Goal: Task Accomplishment & Management: Use online tool/utility

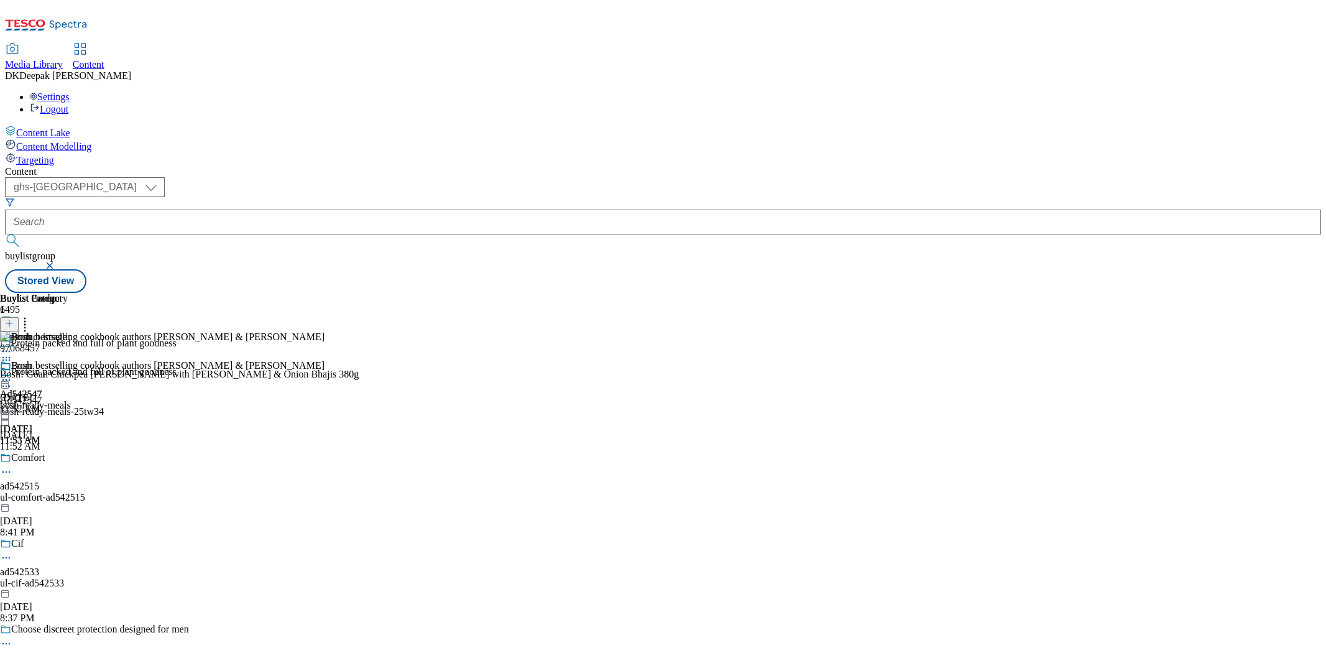
select select "ghs-[GEOGRAPHIC_DATA]"
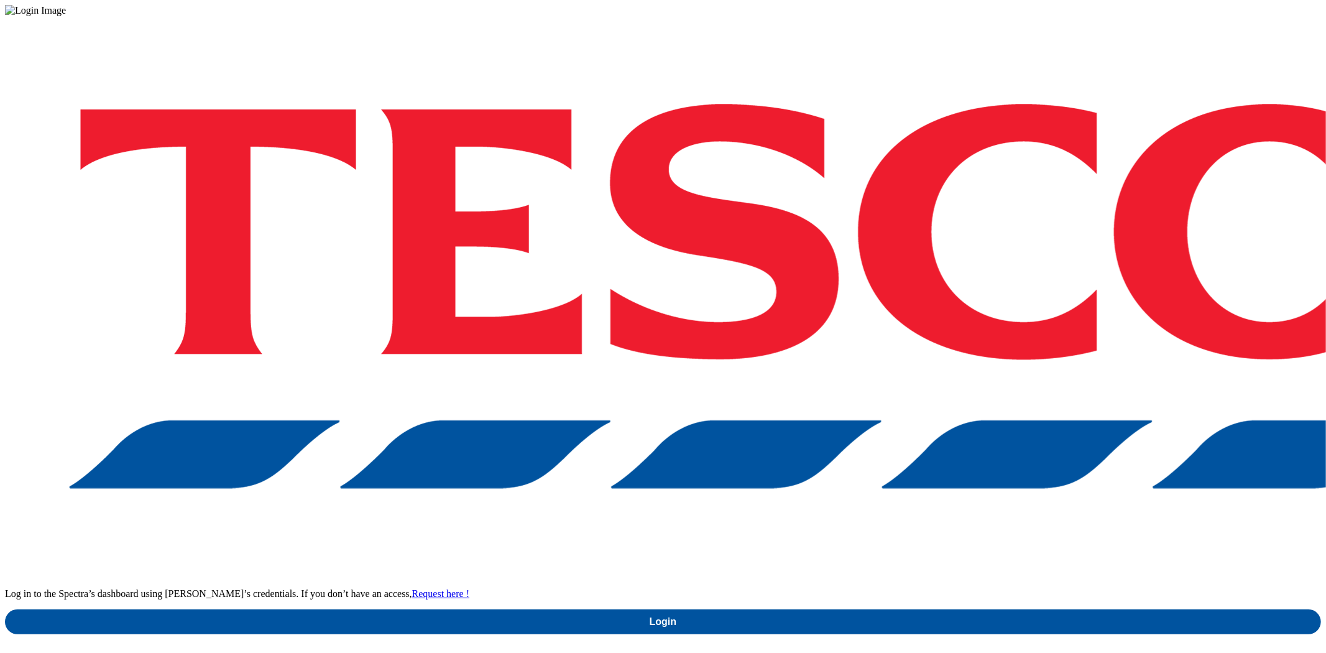
click at [641, 16] on div at bounding box center [663, 10] width 1316 height 11
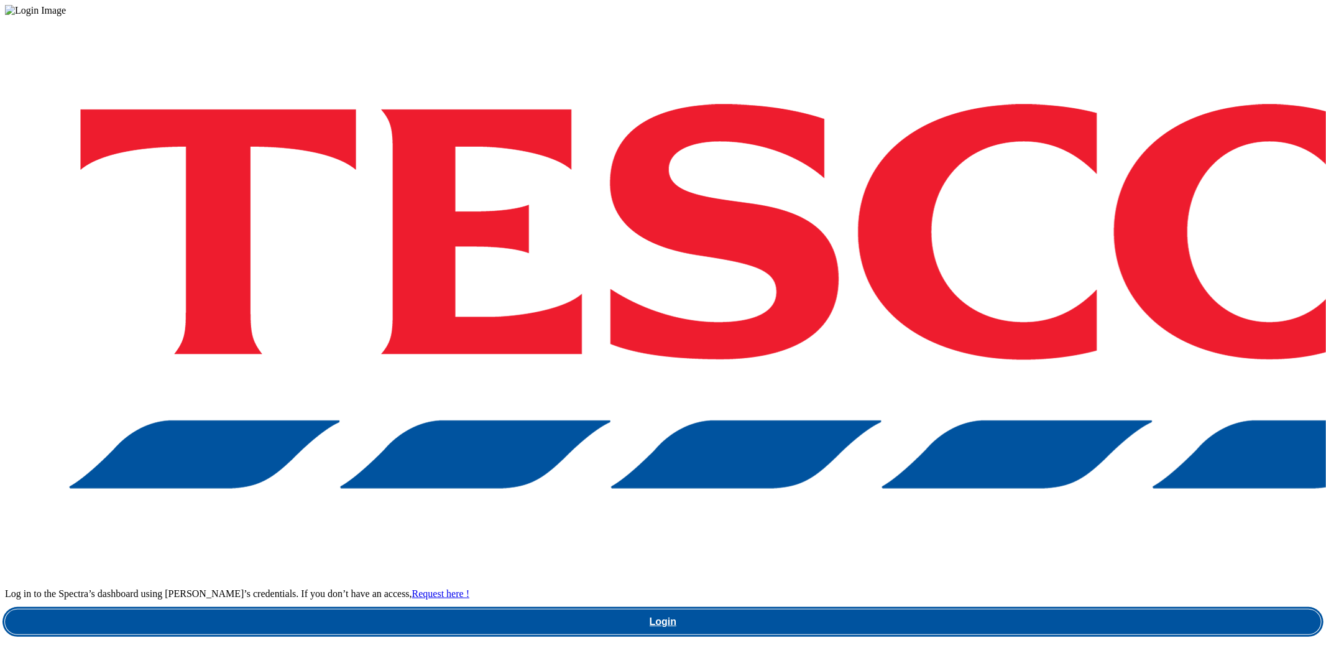
click at [973, 609] on link "Login" at bounding box center [663, 621] width 1316 height 25
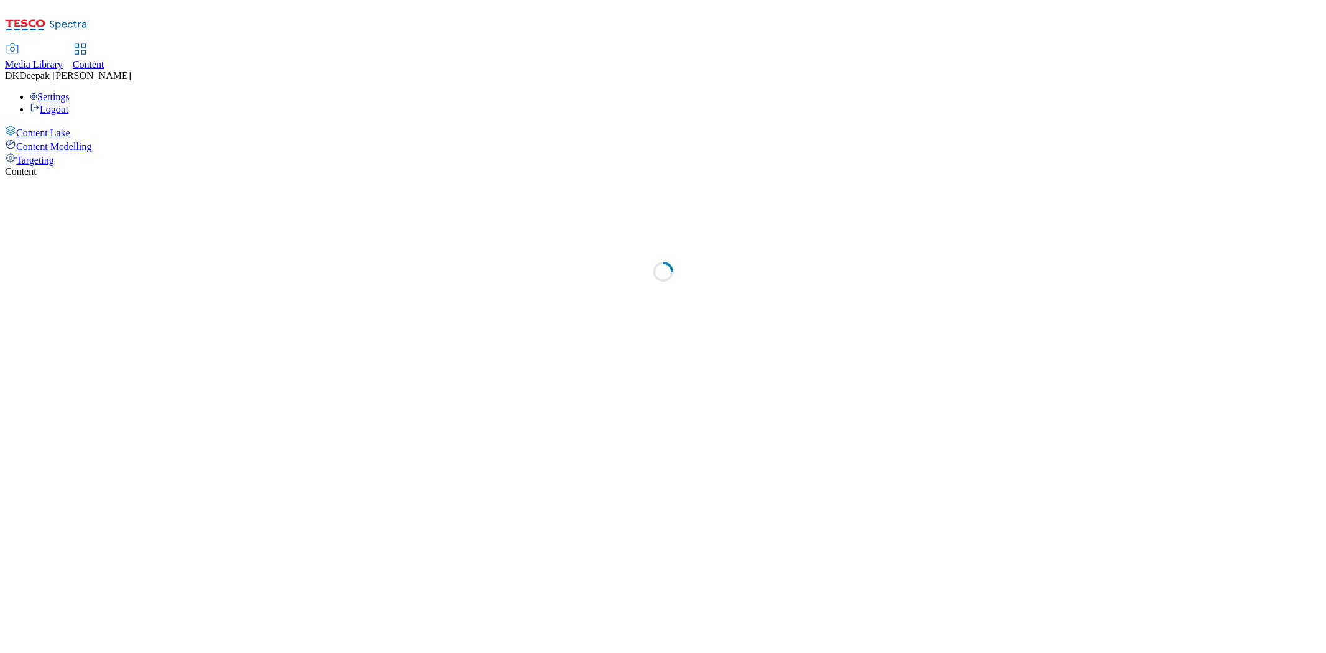
select select "ghs-[GEOGRAPHIC_DATA]"
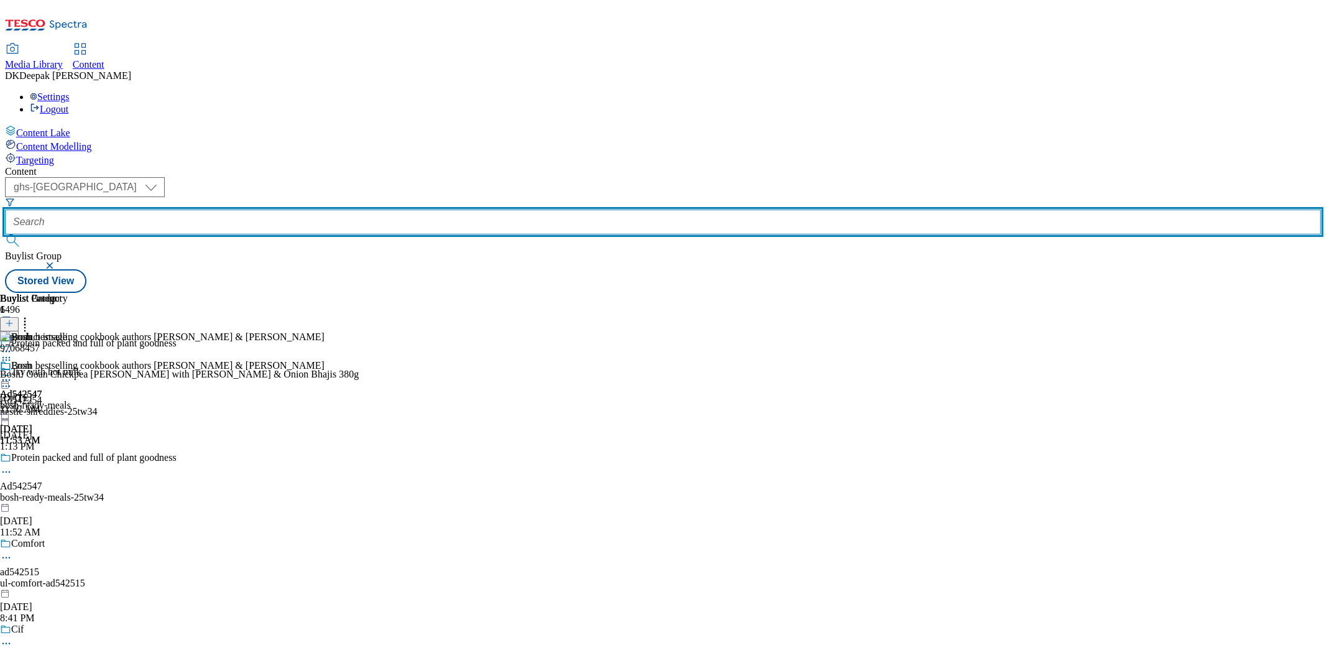
click at [278, 209] on input "text" at bounding box center [663, 221] width 1316 height 25
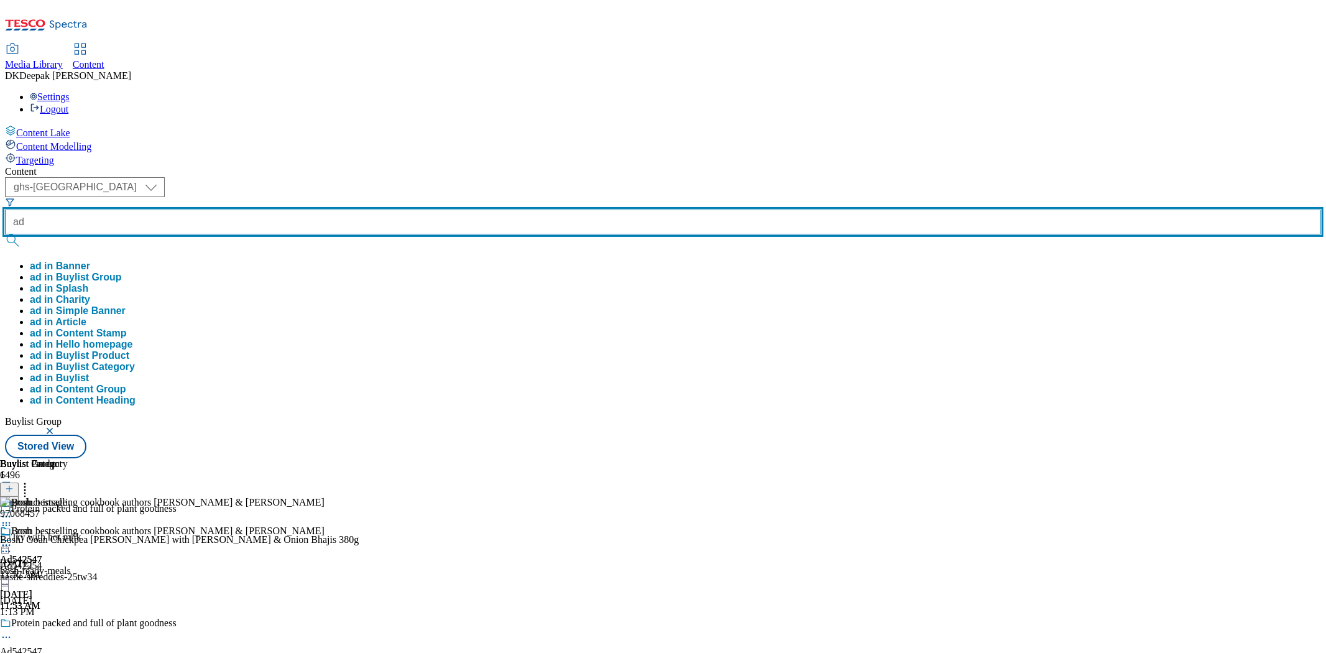
paste input "542350"
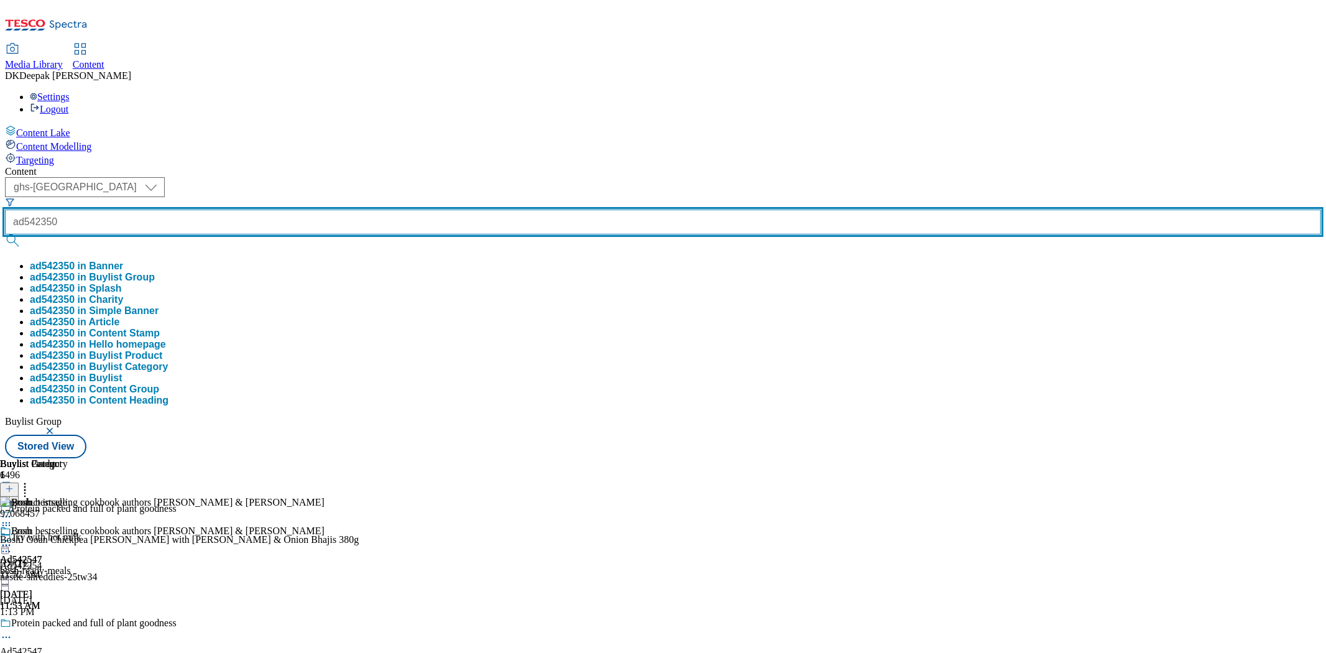
type input "ad542350"
click at [5, 234] on button "submit" at bounding box center [13, 240] width 17 height 12
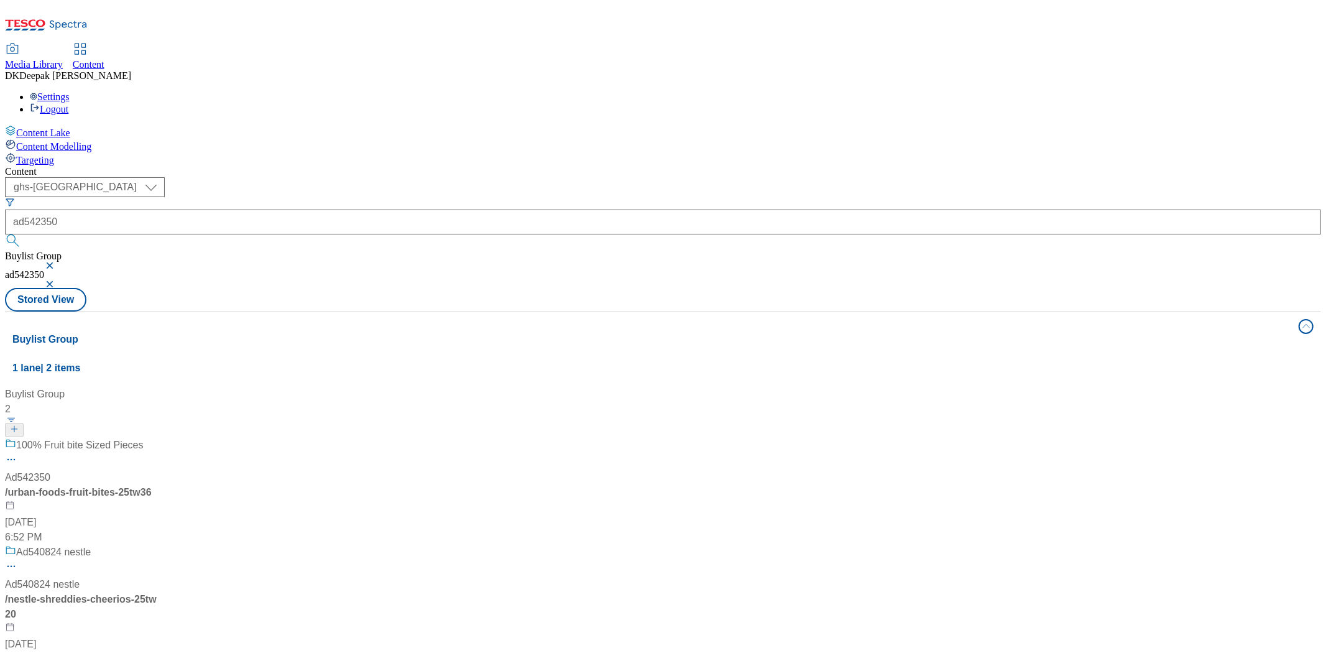
click at [160, 485] on div "/ urban-foods-fruit-bites-25tw36" at bounding box center [82, 492] width 155 height 15
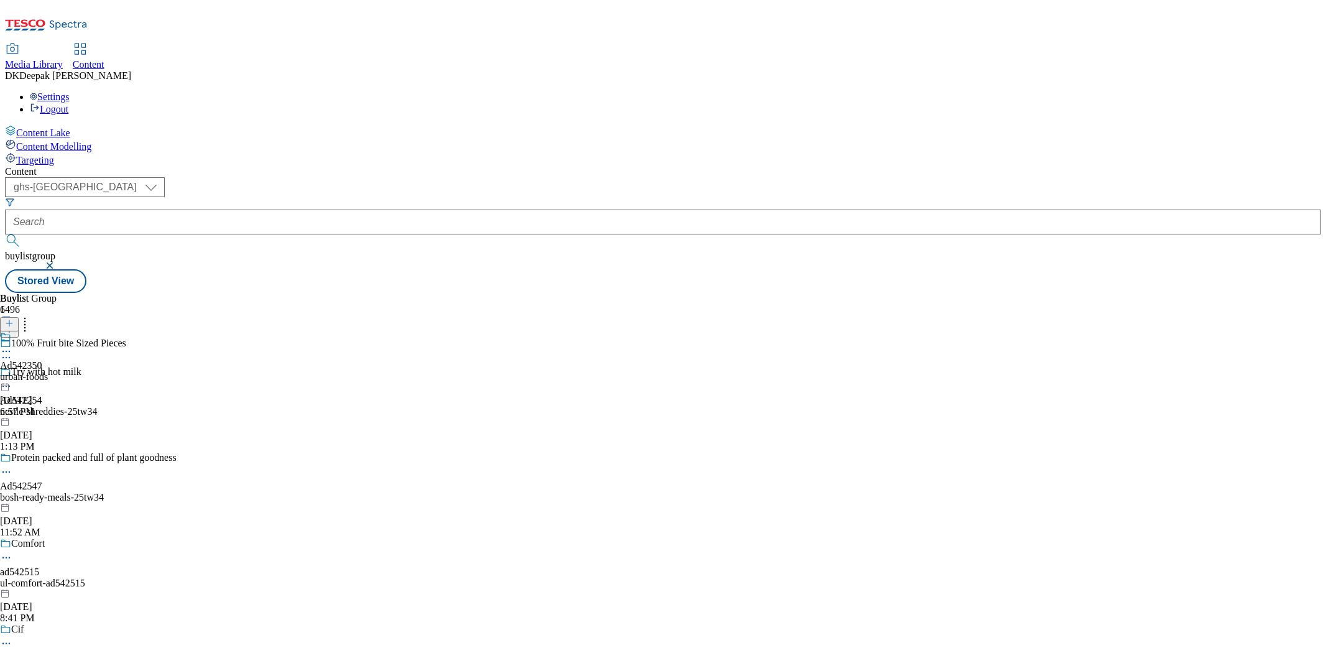
click at [12, 351] on icon at bounding box center [6, 357] width 12 height 12
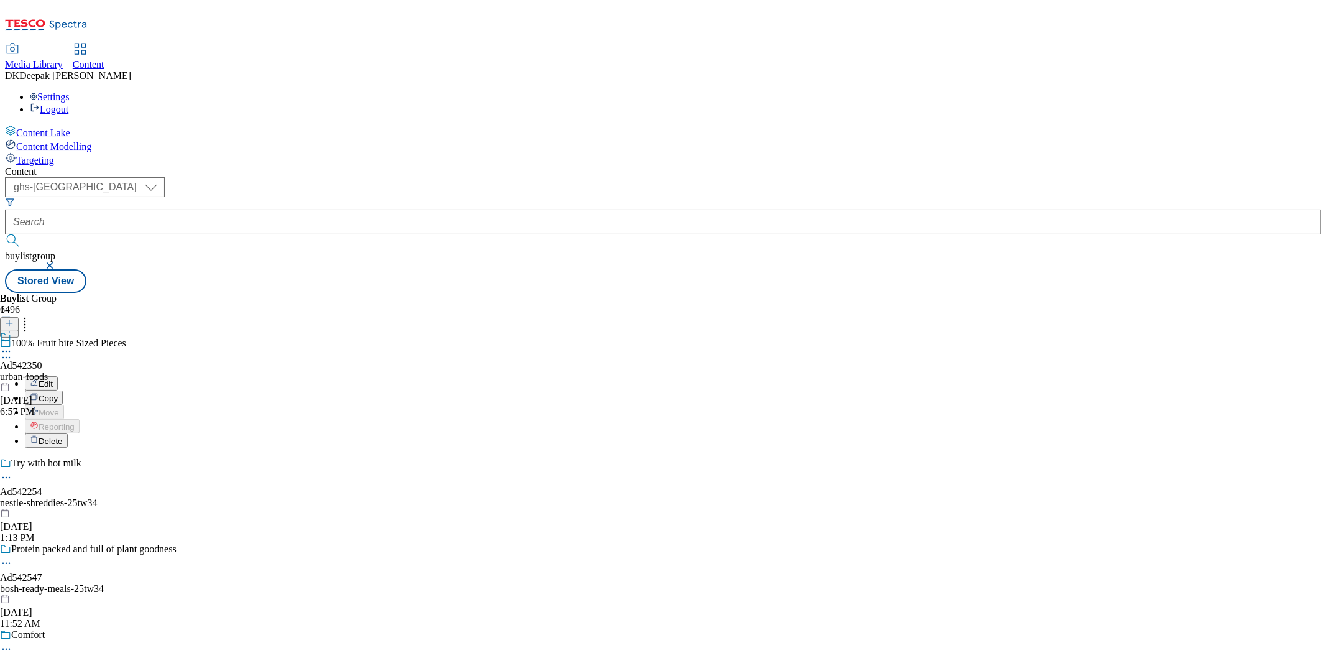
click at [58, 376] on button "Edit" at bounding box center [41, 383] width 33 height 14
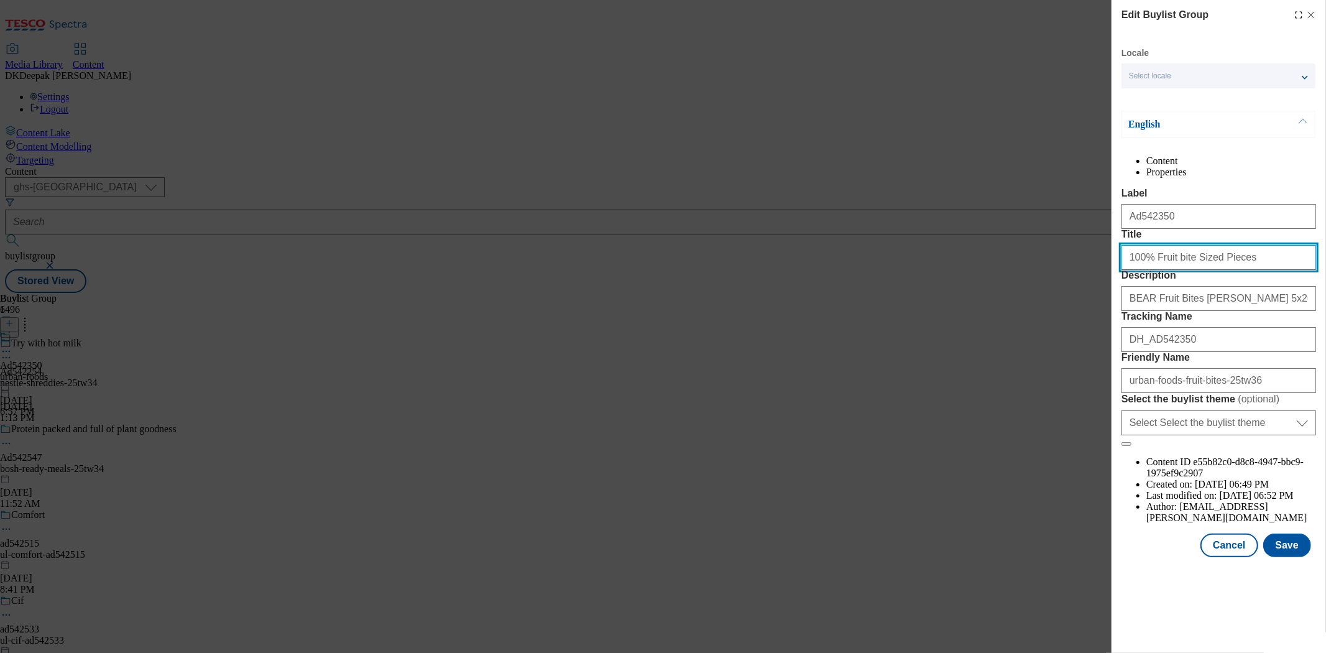
click at [1185, 270] on input "100% Fruit bite Sized Pieces" at bounding box center [1218, 257] width 195 height 25
type input "100% Fruit bite sized pieces"
click at [1290, 557] on button "Save" at bounding box center [1287, 545] width 48 height 24
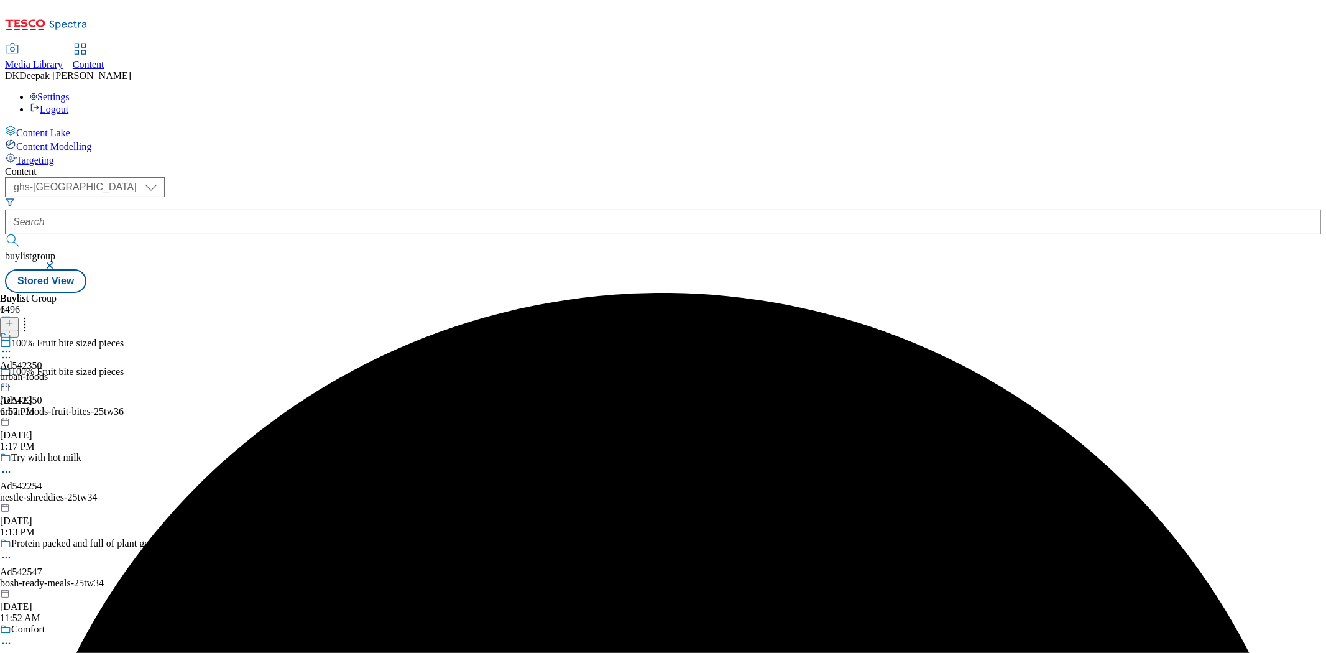
click at [48, 331] on div "Ad542350 urban-foods Oct 9, 2025 6:57 PM" at bounding box center [24, 374] width 48 height 86
click at [48, 374] on div at bounding box center [24, 381] width 48 height 15
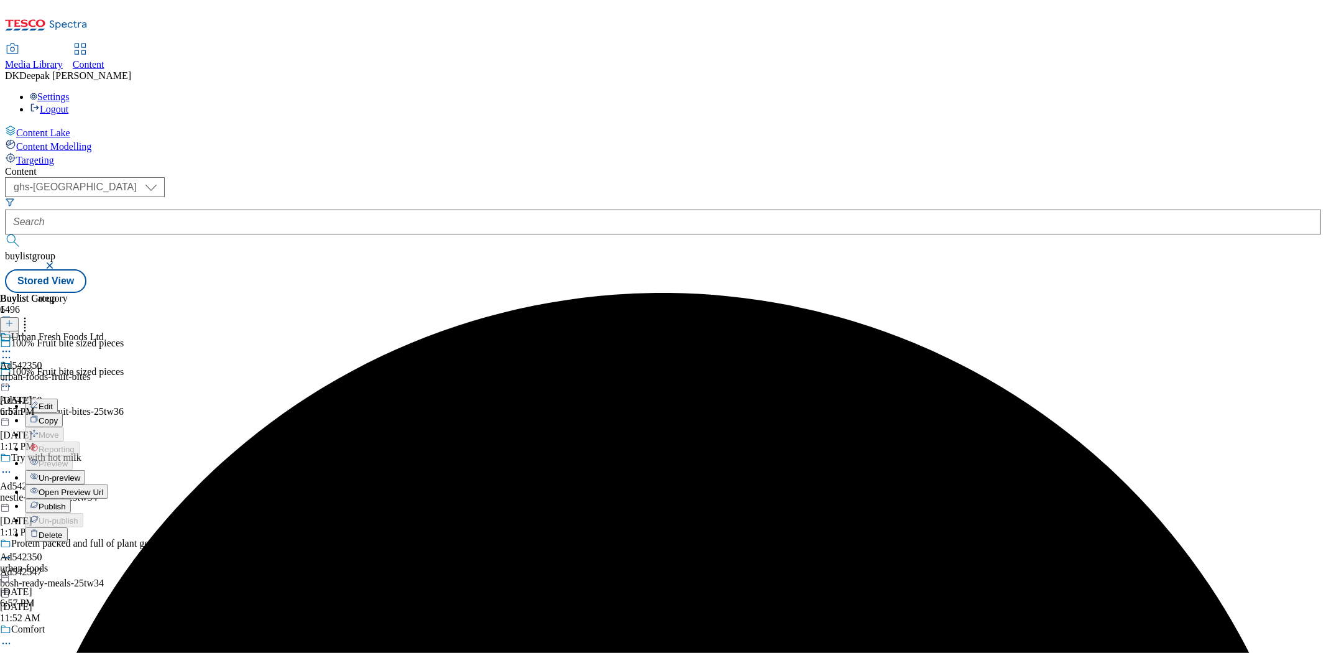
click at [58, 398] on button "Edit" at bounding box center [41, 405] width 33 height 14
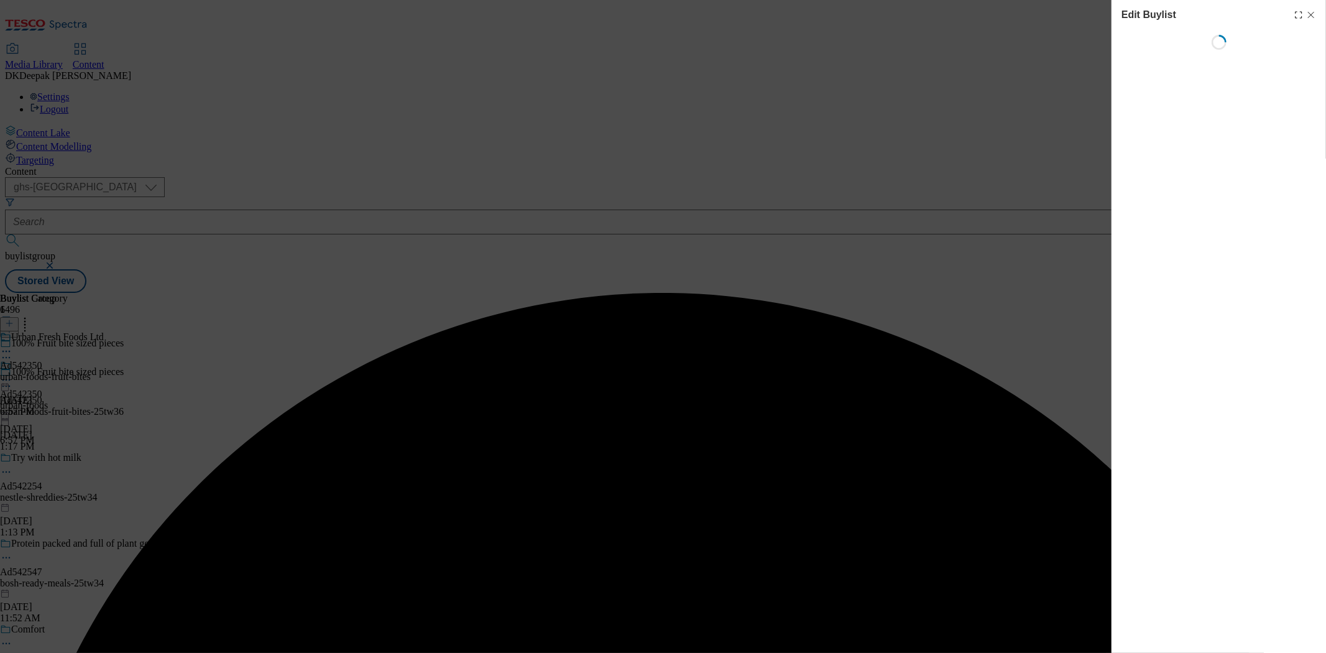
select select "tactical"
select select "supplier funded short term 1-3 weeks"
select select "dunnhumby"
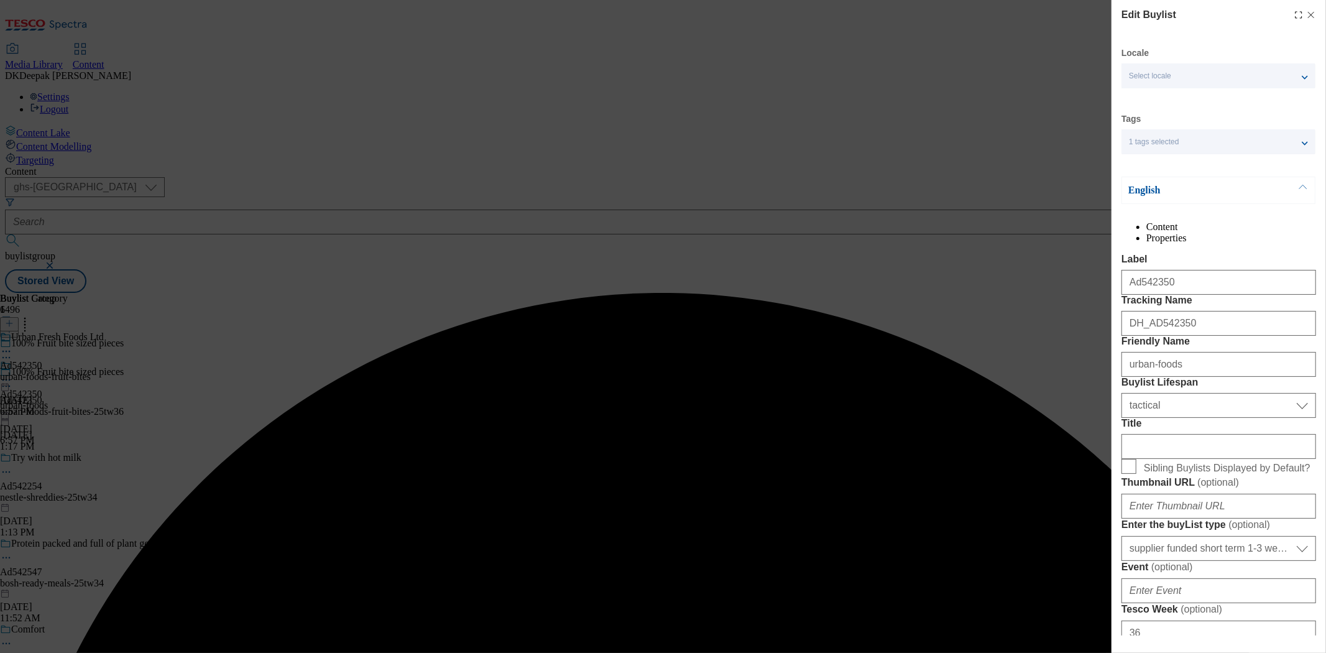
select select "Banner"
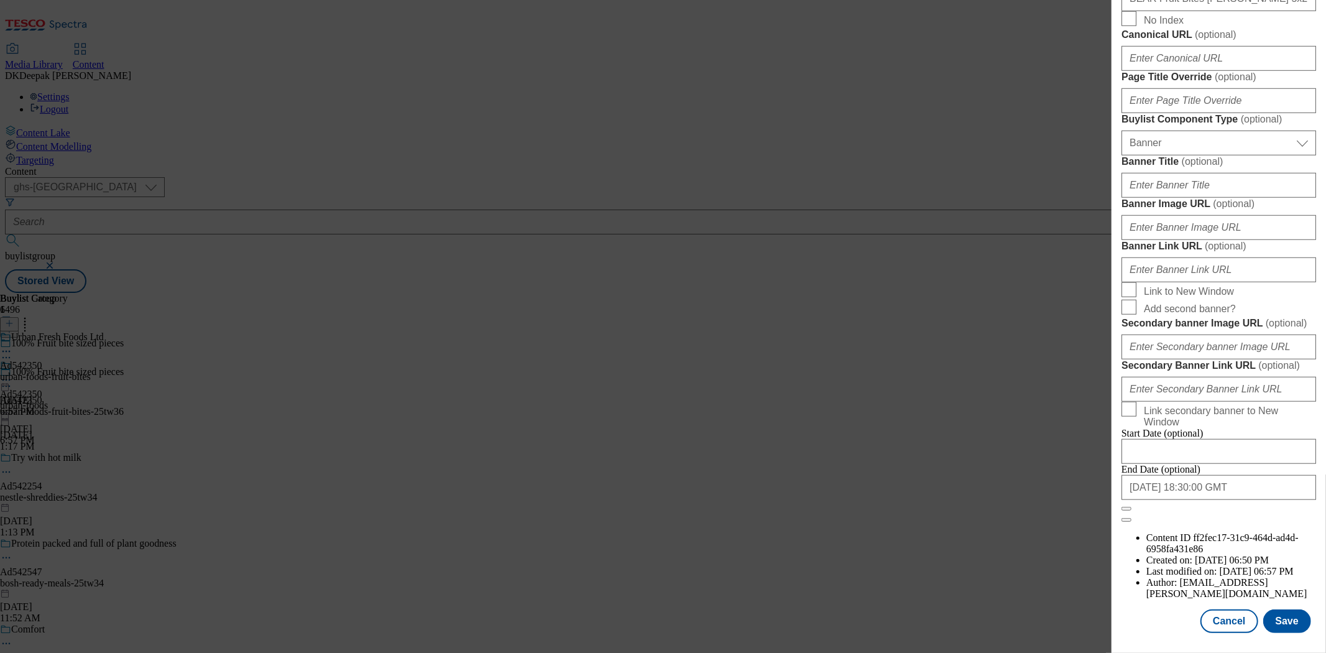
scroll to position [1229, 0]
click at [1225, 609] on button "Cancel" at bounding box center [1228, 621] width 57 height 24
select select "tactical"
select select "supplier funded short term 1-3 weeks"
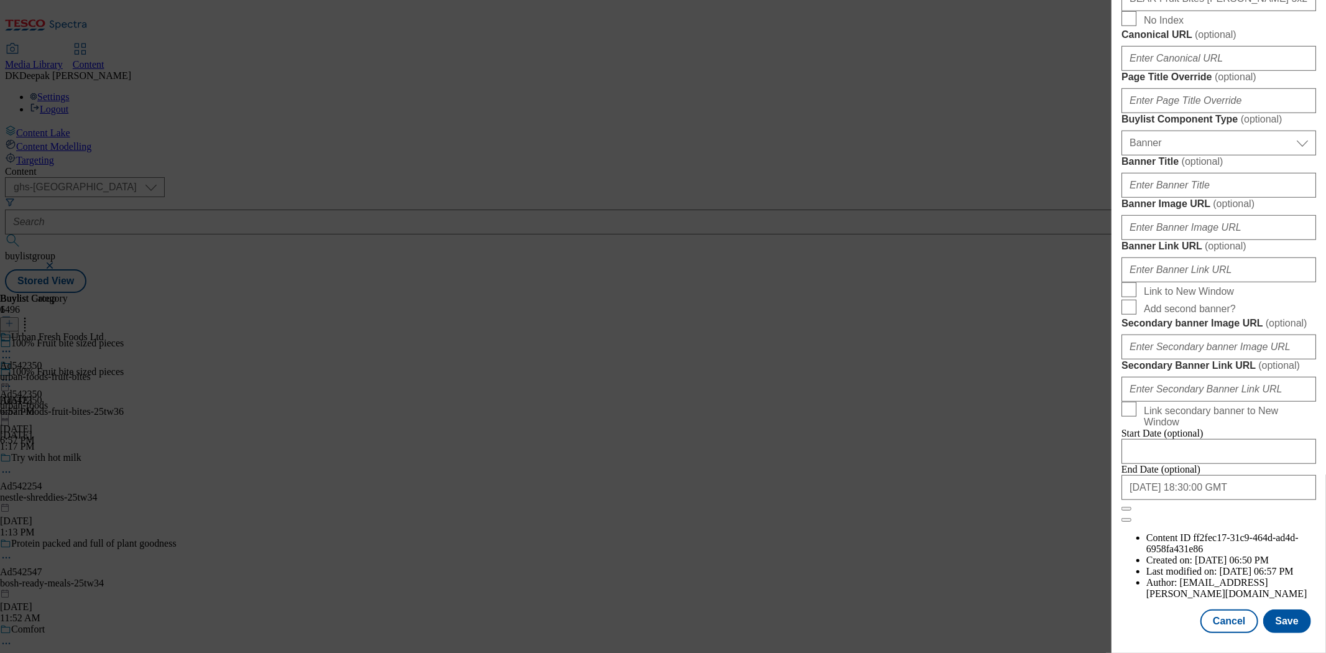
select select "dunnhumby"
select select "Banner"
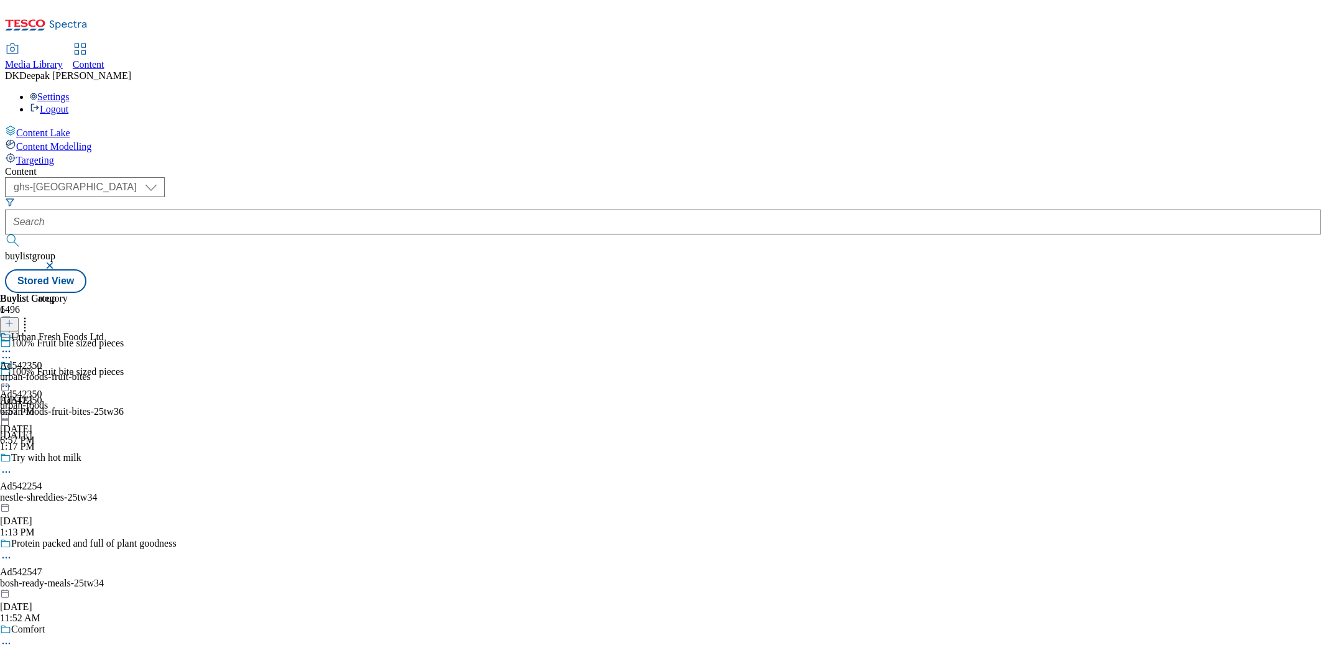
click at [104, 331] on div "Urban Fresh Foods Ltd Ad542350 urban-foods-fruit-bites Oct 9, 2025 6:57 PM" at bounding box center [52, 374] width 104 height 86
click at [12, 374] on icon at bounding box center [6, 380] width 12 height 12
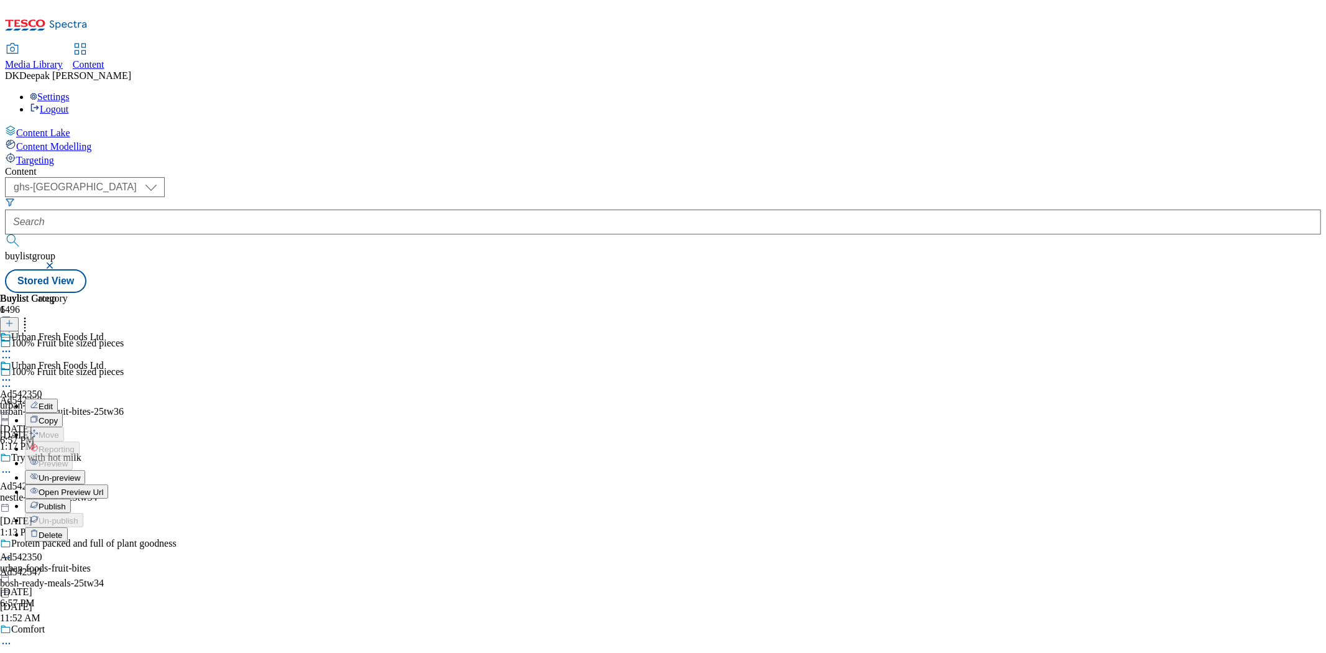
click at [108, 398] on li "Edit" at bounding box center [66, 405] width 83 height 14
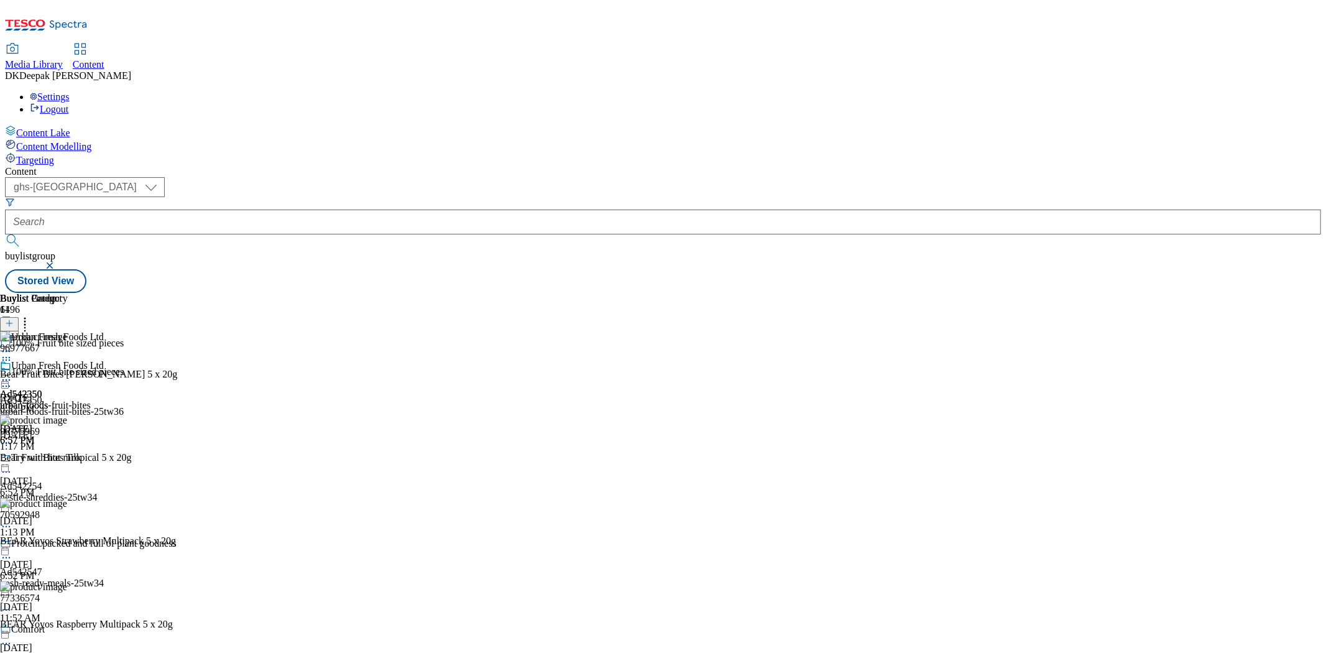
click at [12, 374] on icon at bounding box center [6, 380] width 12 height 12
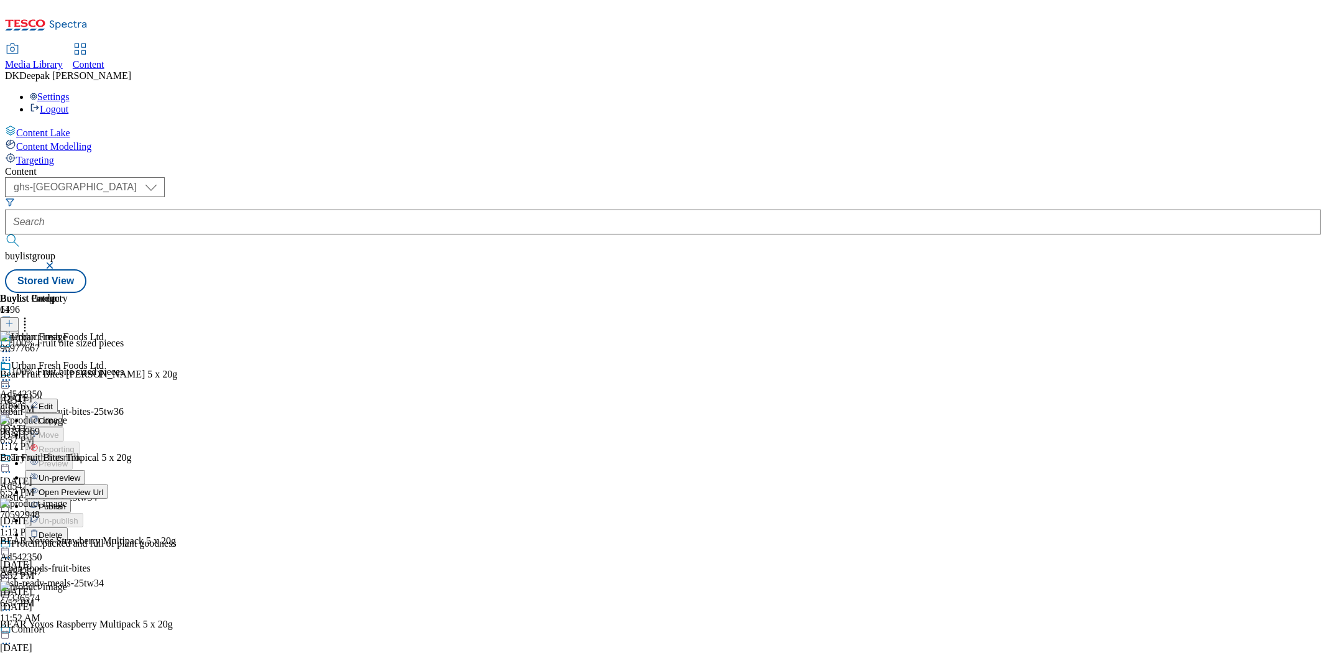
click at [58, 398] on button "Edit" at bounding box center [41, 405] width 33 height 14
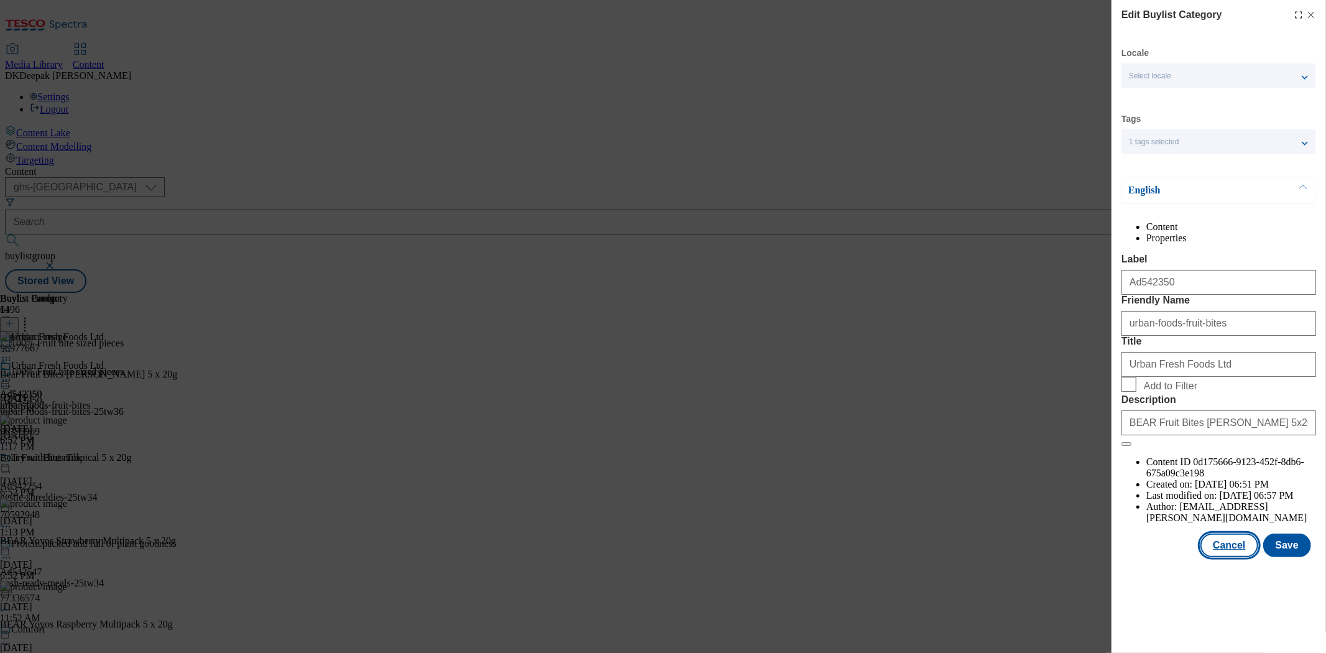
click at [1251, 557] on button "Cancel" at bounding box center [1228, 545] width 57 height 24
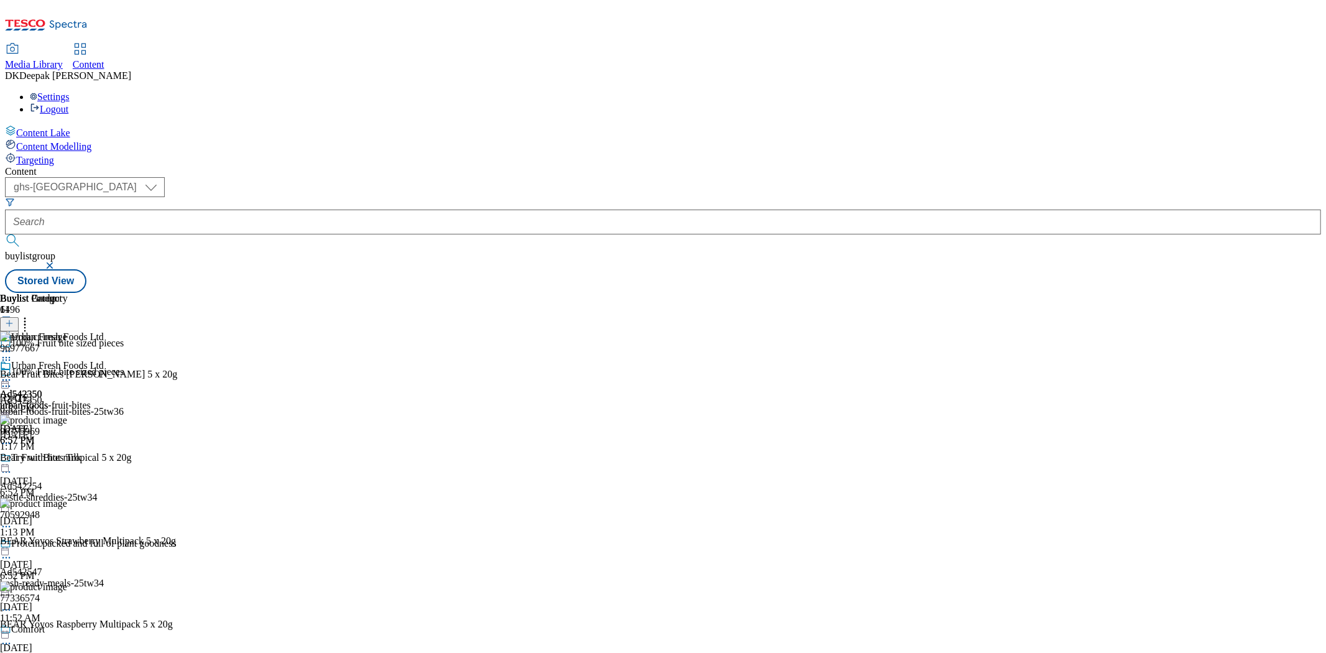
click at [12, 374] on icon at bounding box center [6, 380] width 12 height 12
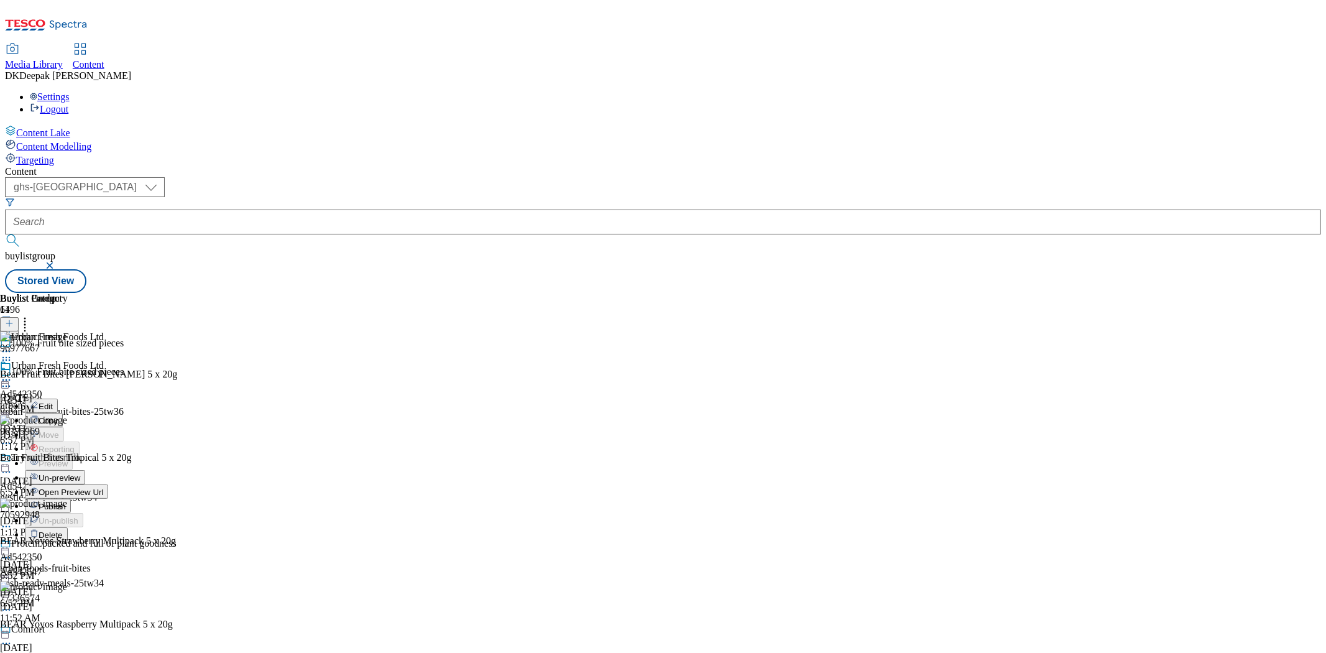
click at [103, 487] on span "Open Preview Url" at bounding box center [71, 491] width 65 height 9
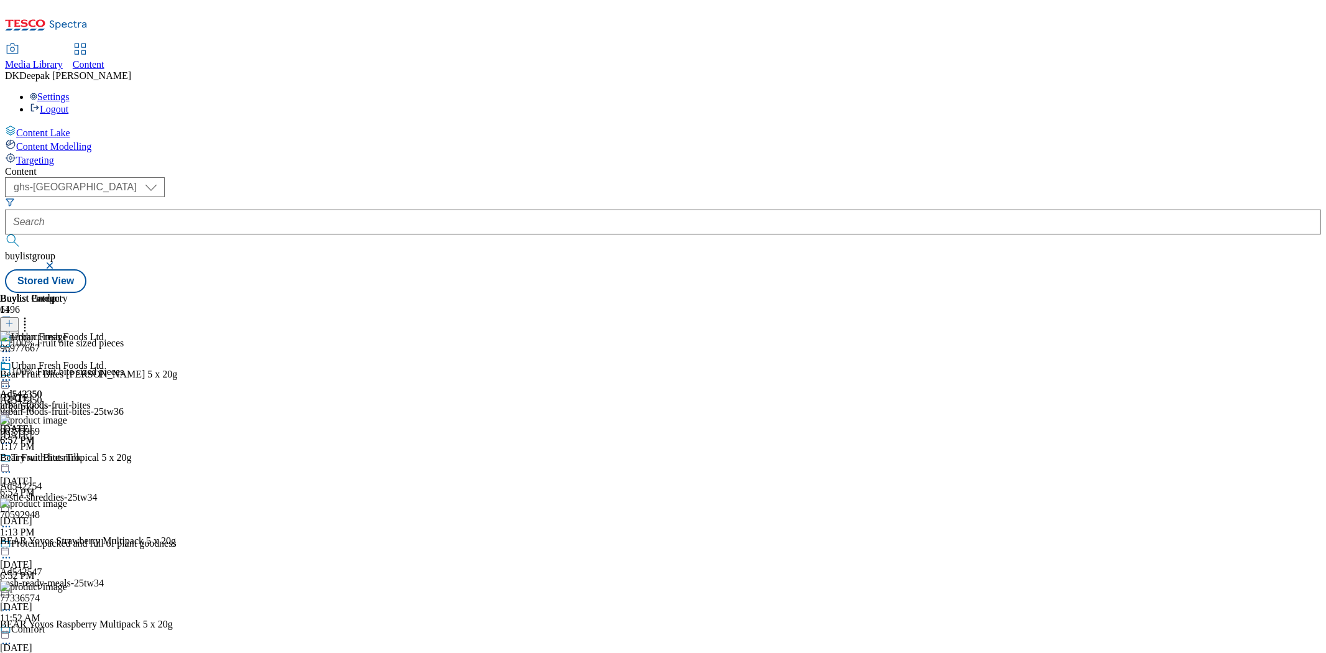
click at [12, 374] on icon at bounding box center [6, 380] width 12 height 12
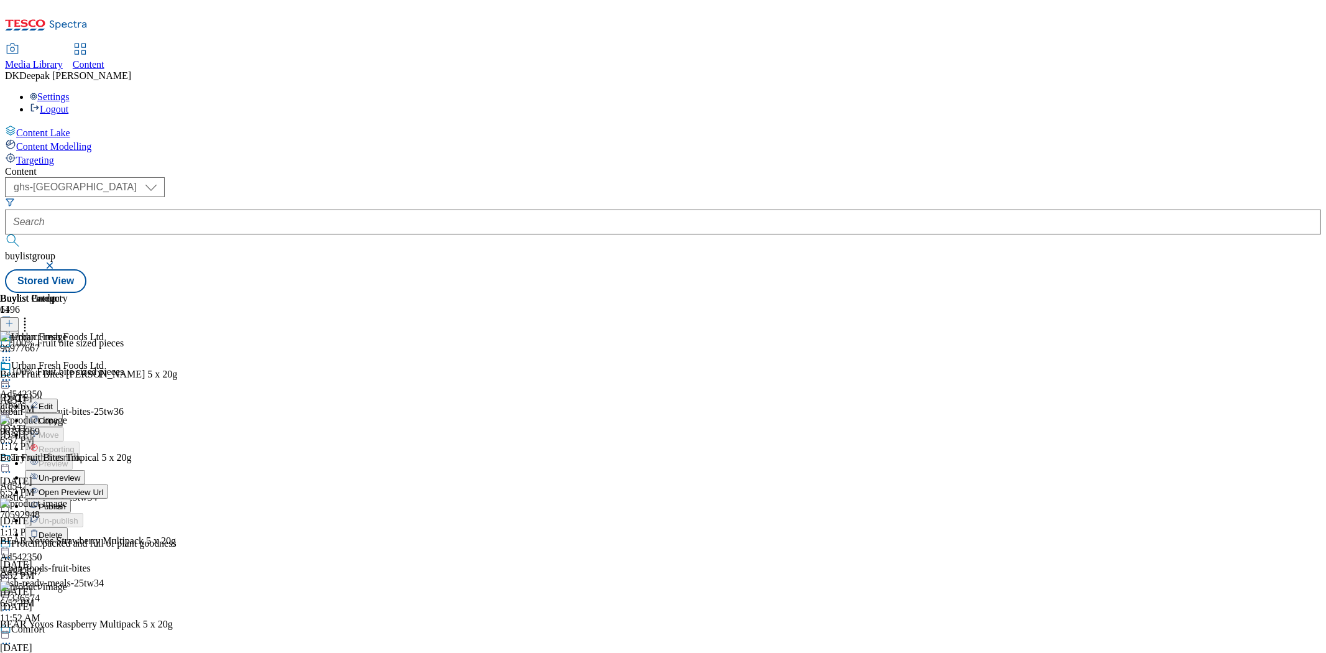
click at [66, 502] on span "Publish" at bounding box center [52, 506] width 27 height 9
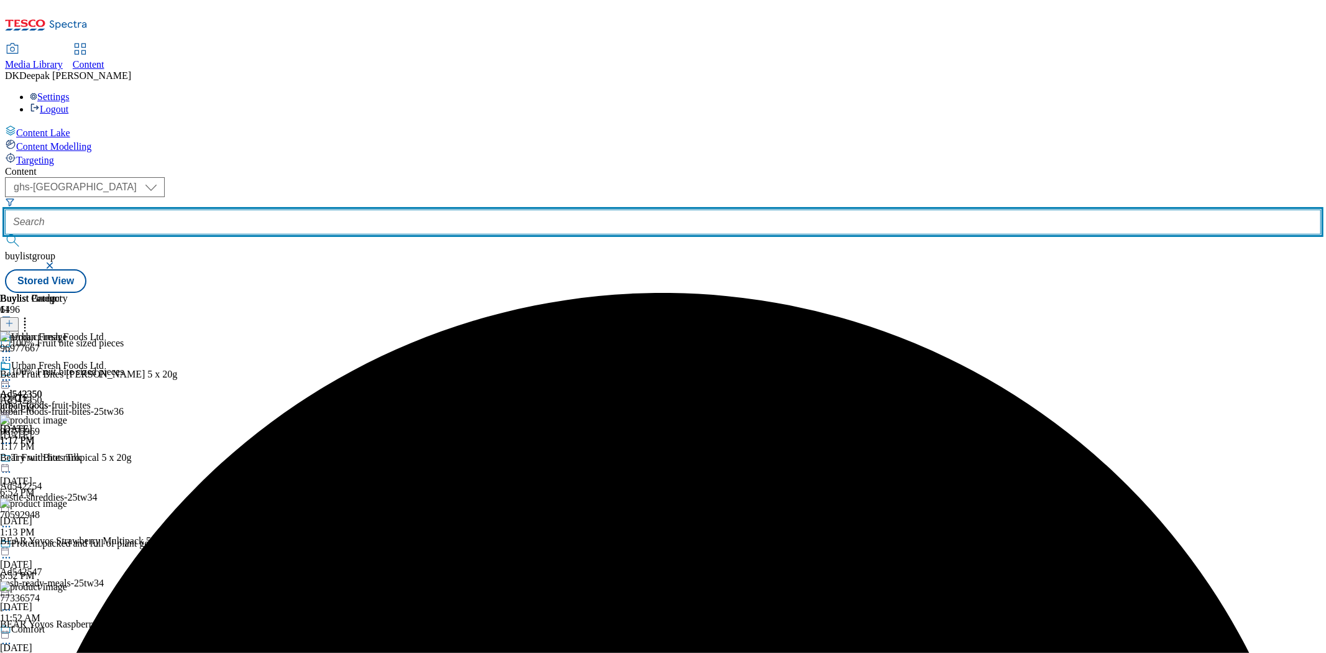
click at [284, 209] on input "text" at bounding box center [663, 221] width 1316 height 25
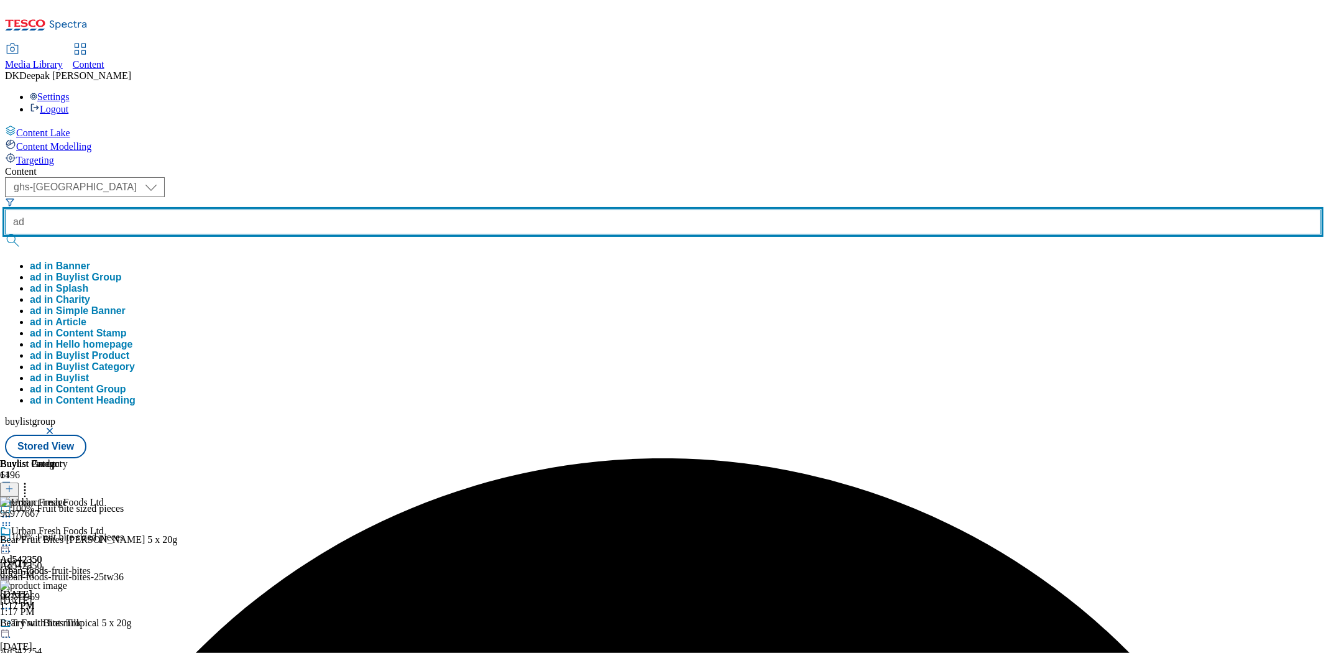
paste input "542494"
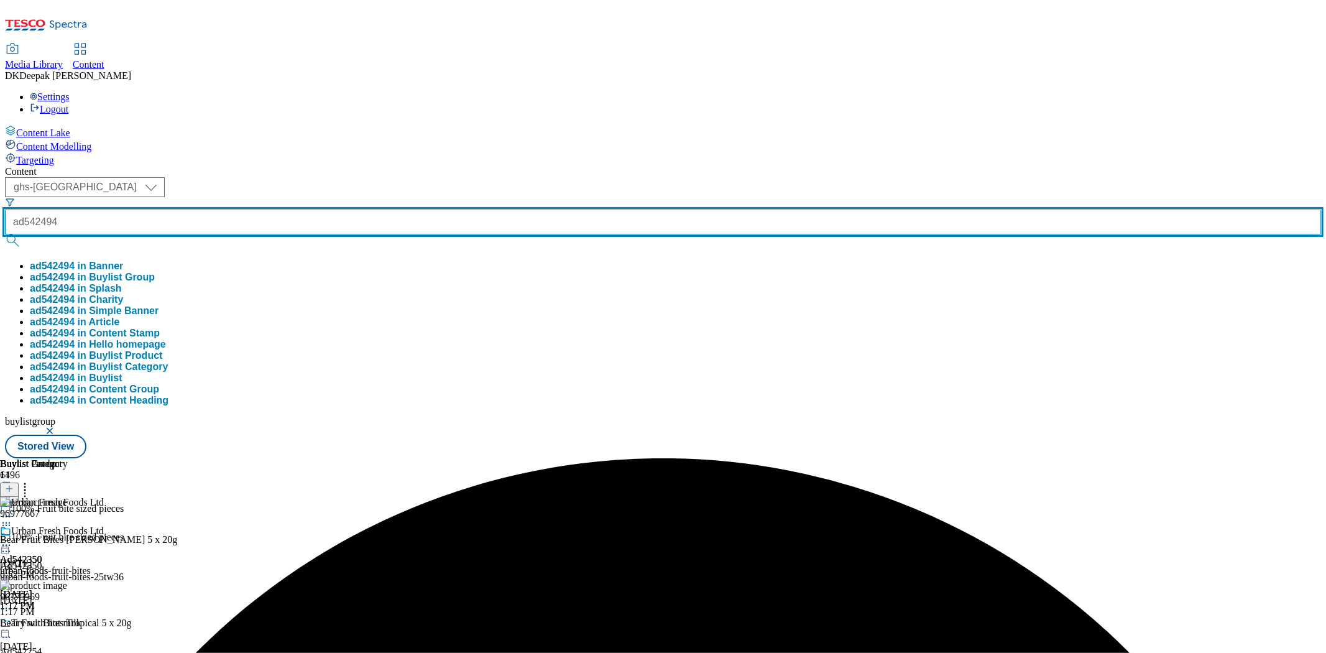
type input "ad542494"
click at [5, 234] on button "submit" at bounding box center [13, 240] width 17 height 12
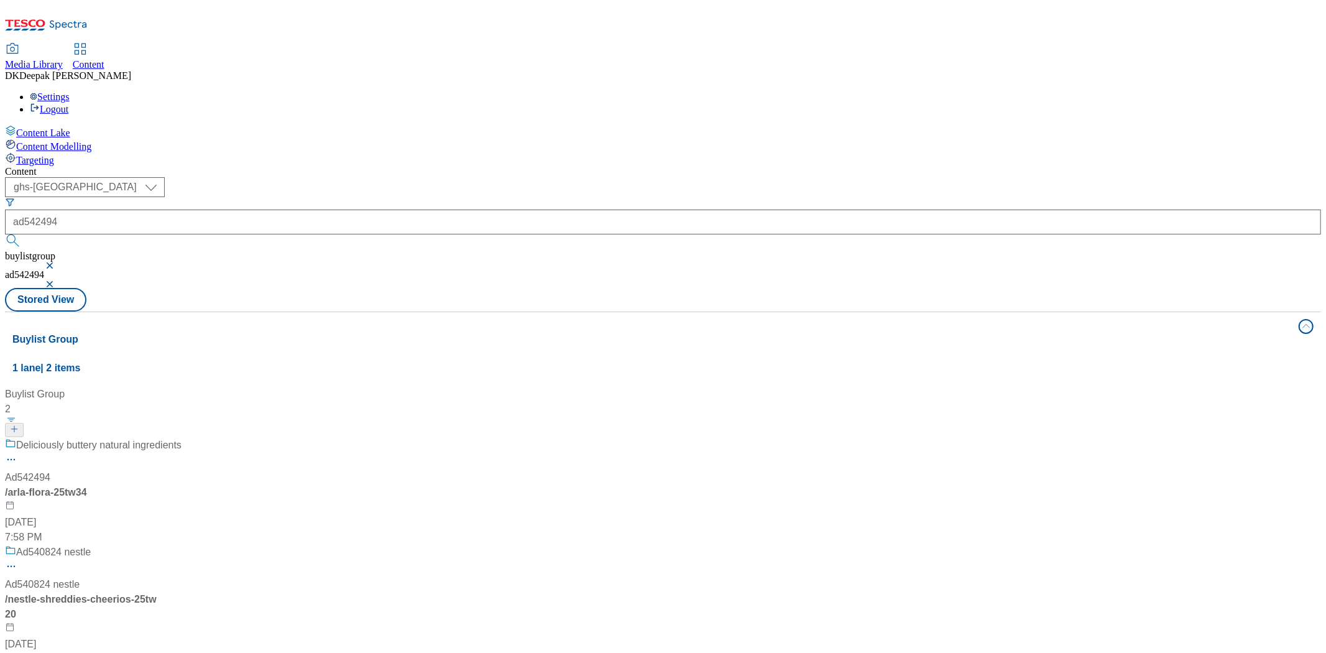
click at [160, 485] on div "/ arla-flora-25tw34" at bounding box center [82, 492] width 155 height 15
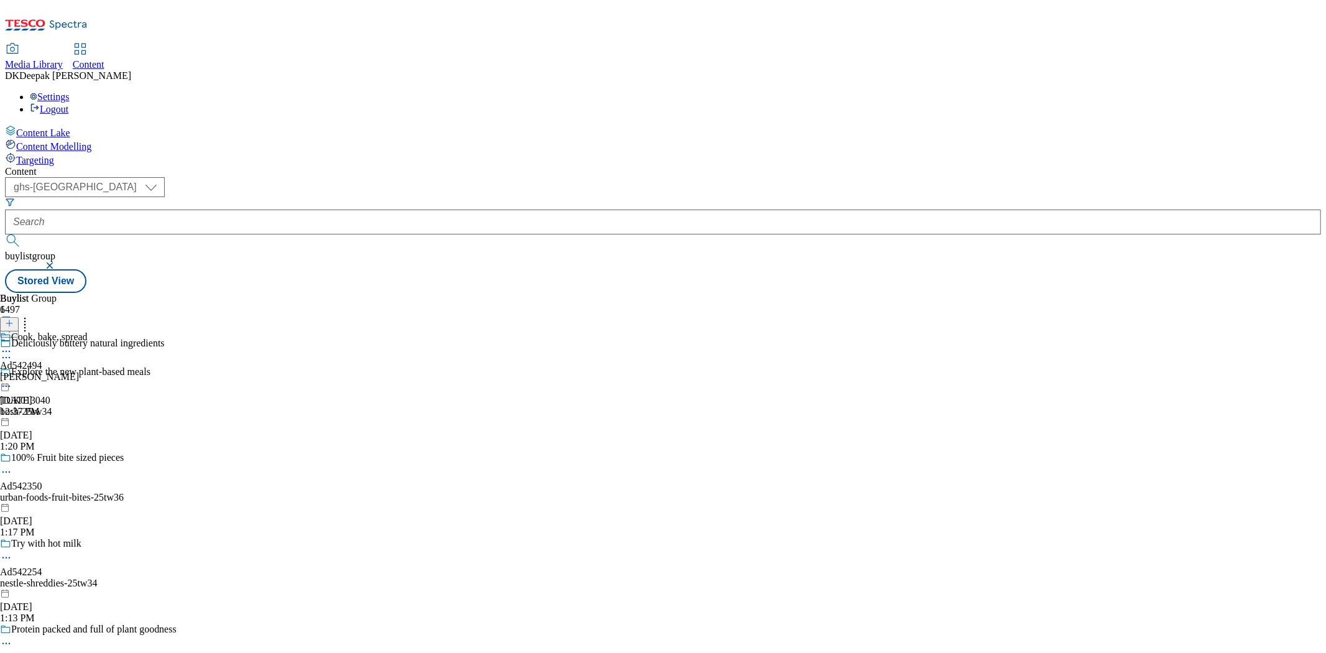
click at [88, 371] on div "arla" at bounding box center [44, 376] width 88 height 11
click at [90, 371] on div "arla-flora" at bounding box center [45, 376] width 90 height 11
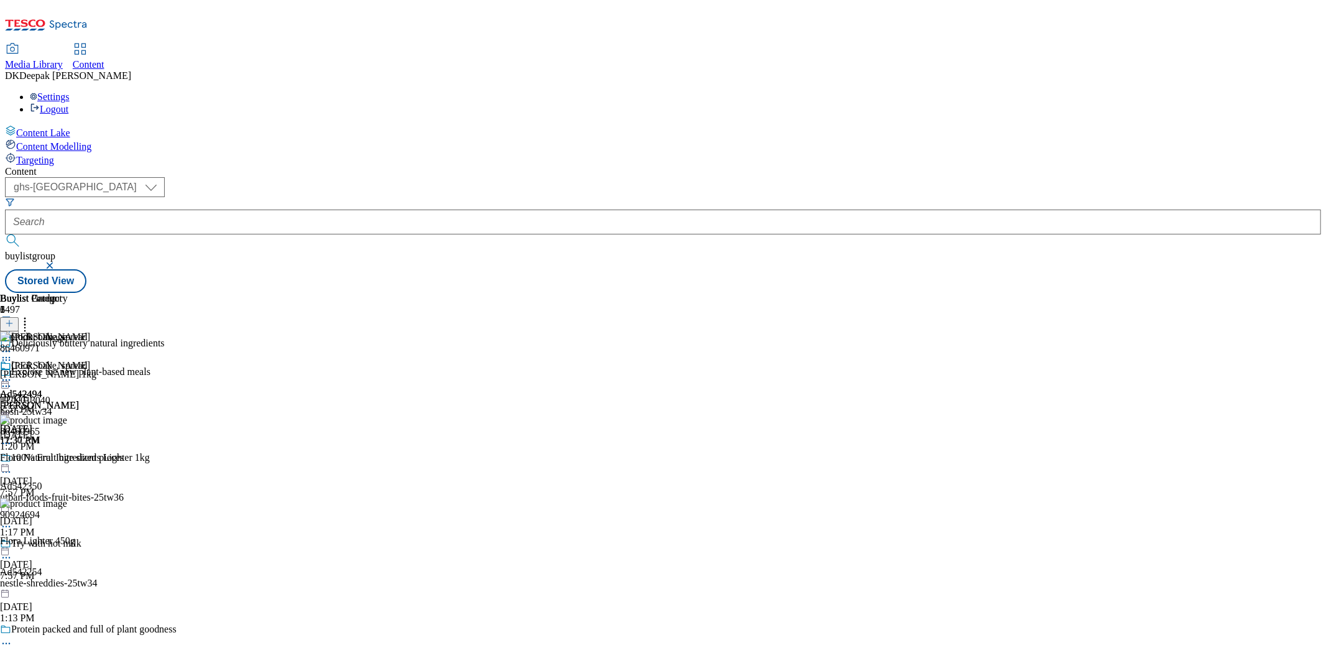
click at [7, 357] on circle at bounding box center [7, 358] width 2 height 2
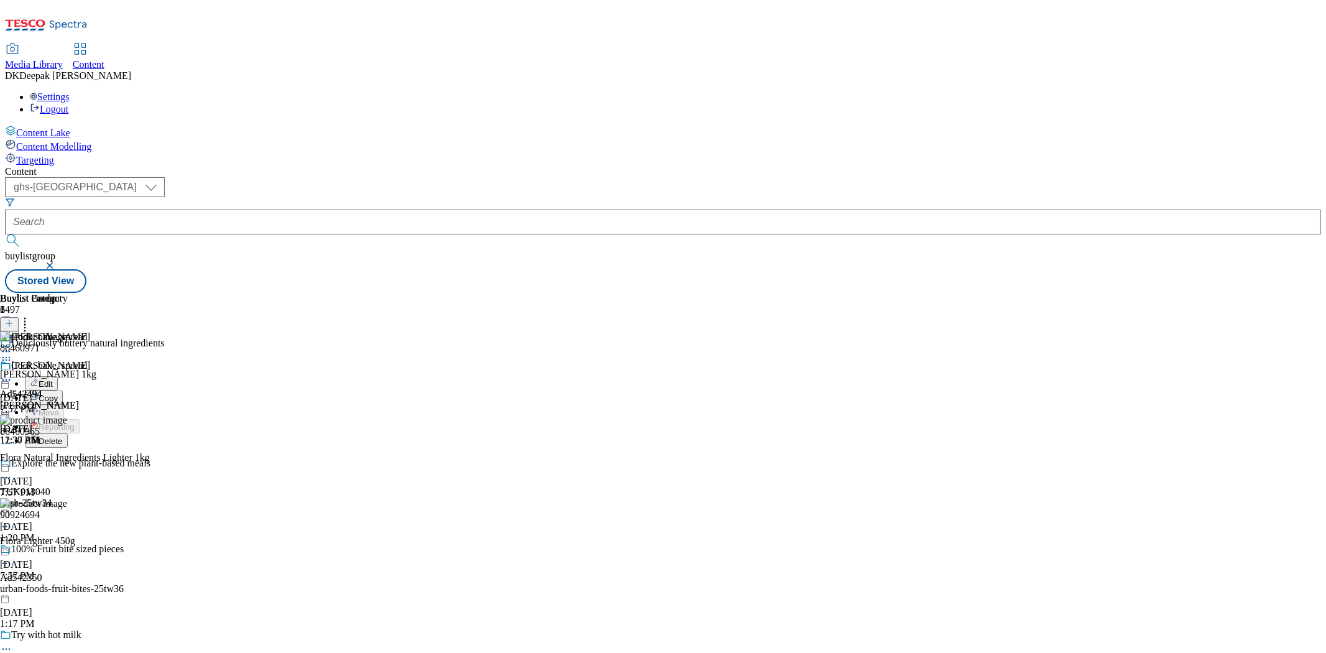
click at [58, 376] on button "Edit" at bounding box center [41, 383] width 33 height 14
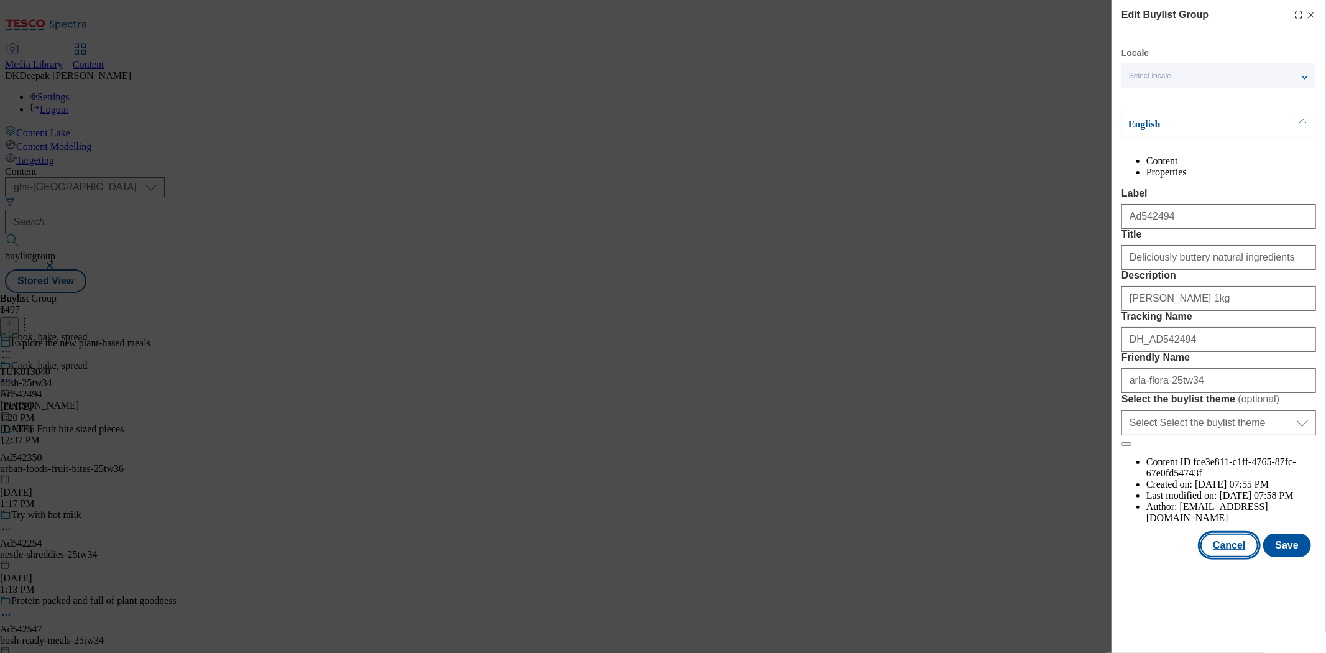
click at [1231, 557] on button "Cancel" at bounding box center [1228, 545] width 57 height 24
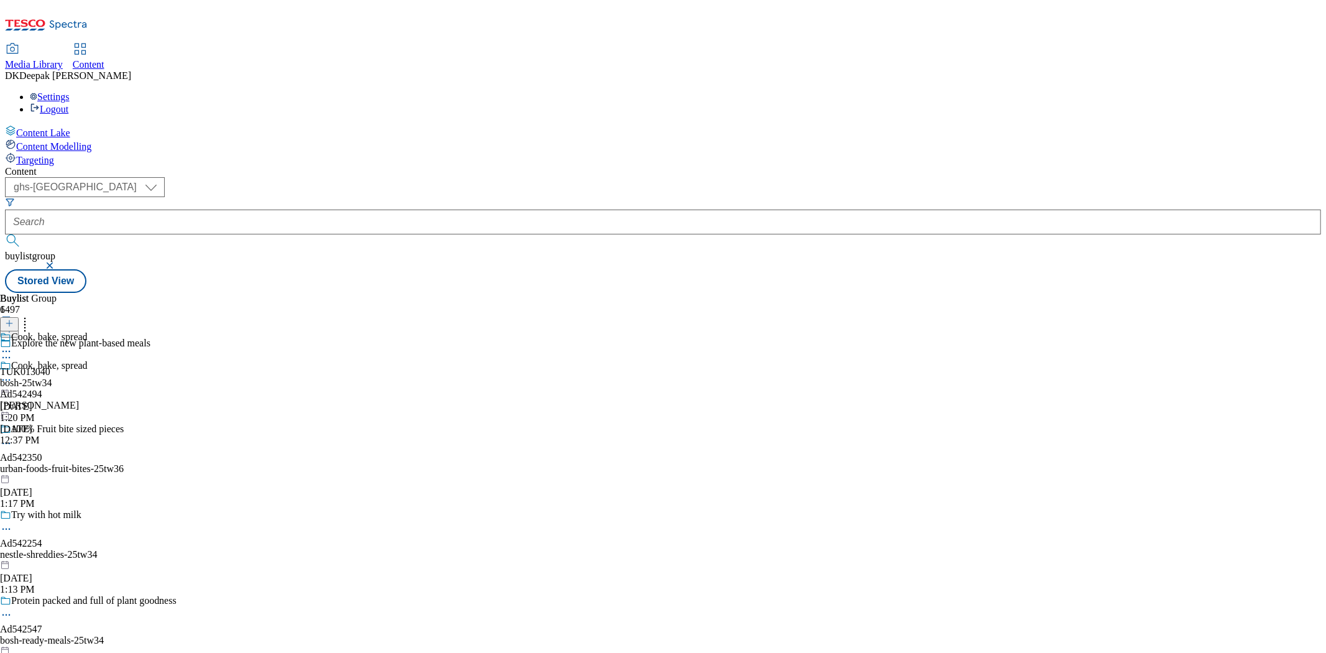
click at [88, 400] on div "arla" at bounding box center [44, 405] width 88 height 11
click at [12, 374] on icon at bounding box center [6, 380] width 12 height 12
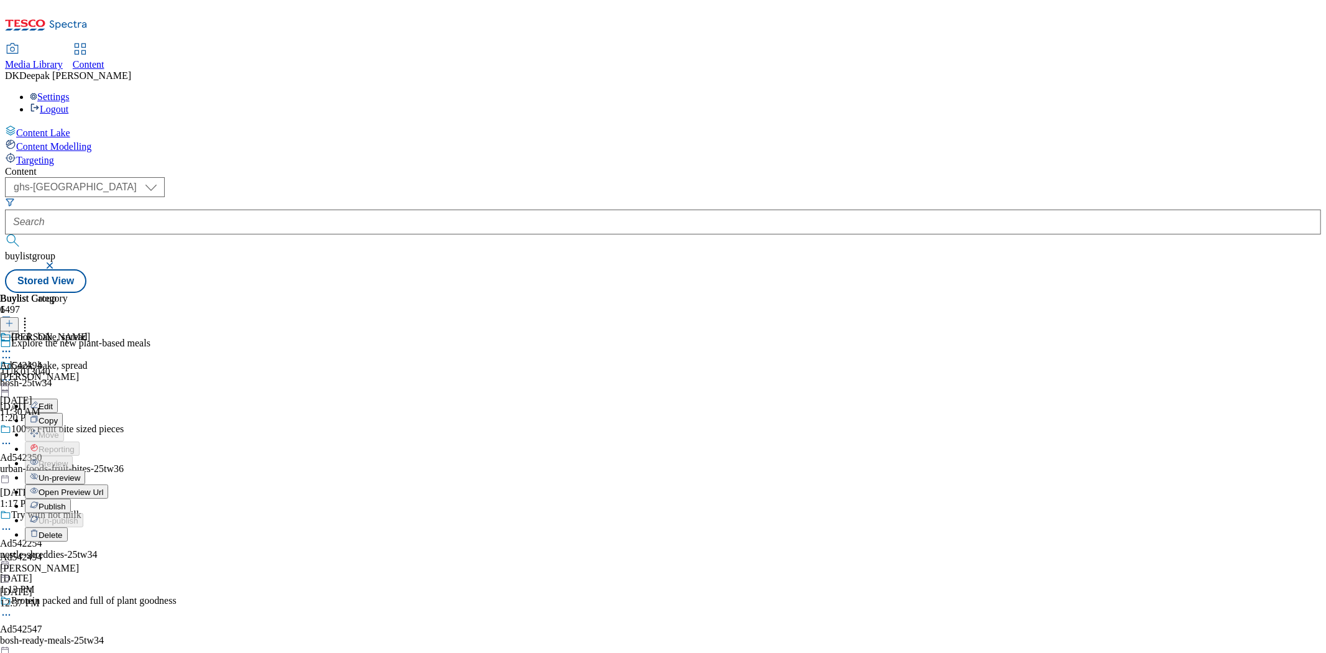
click at [58, 398] on button "Edit" at bounding box center [41, 405] width 33 height 14
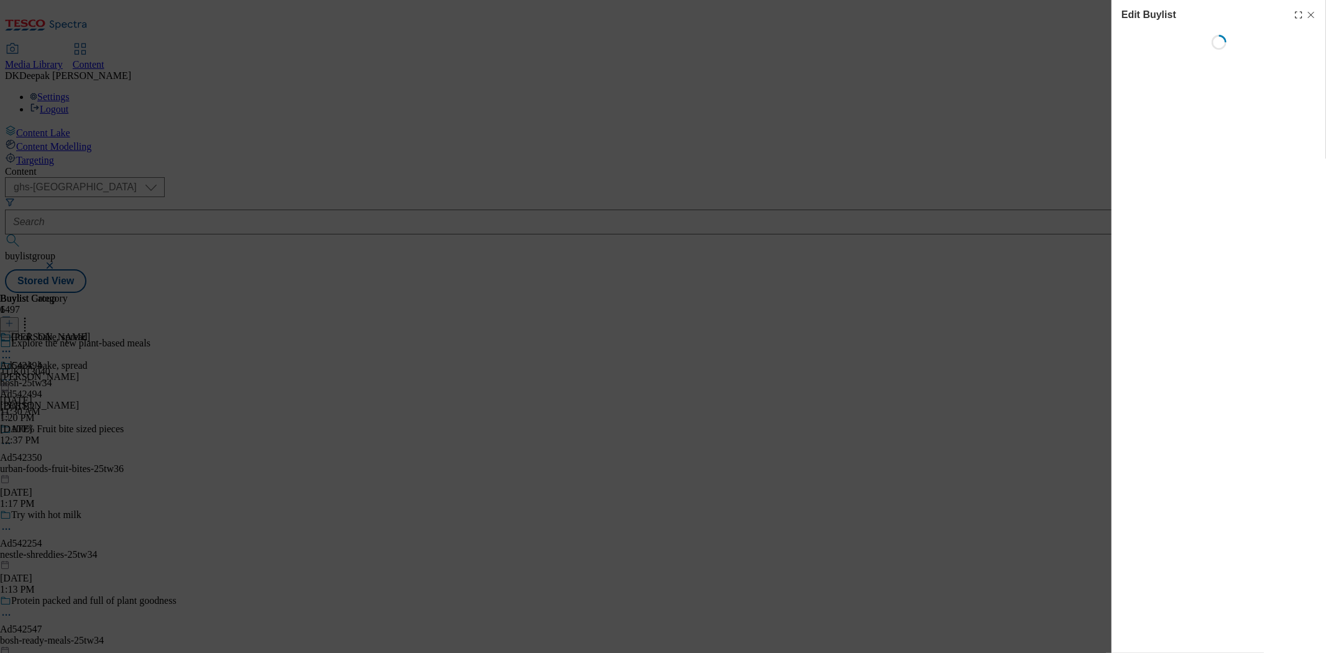
select select "tactical"
select select "supplier funded short term 1-3 weeks"
select select "dunnhumby"
select select "Banner"
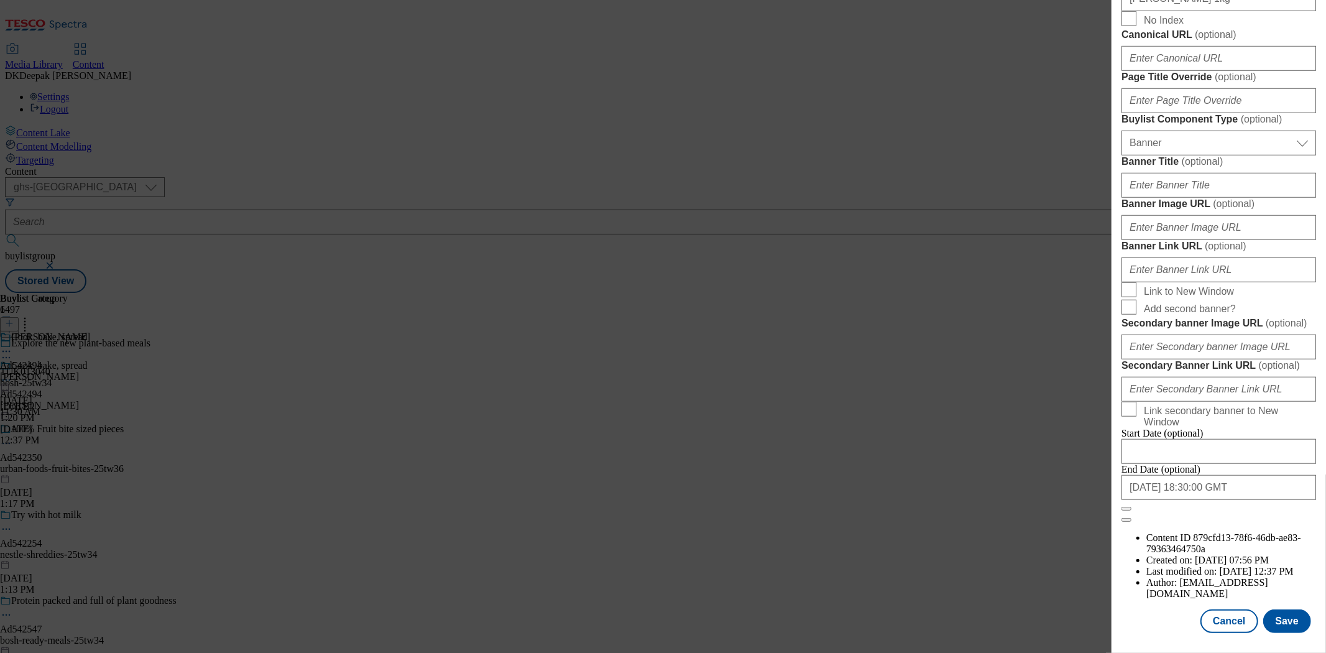
scroll to position [1229, 0]
drag, startPoint x: 1231, startPoint y: 610, endPoint x: 1023, endPoint y: 480, distance: 246.0
click at [1231, 610] on button "Cancel" at bounding box center [1228, 621] width 57 height 24
select select "tactical"
select select "supplier funded short term 1-3 weeks"
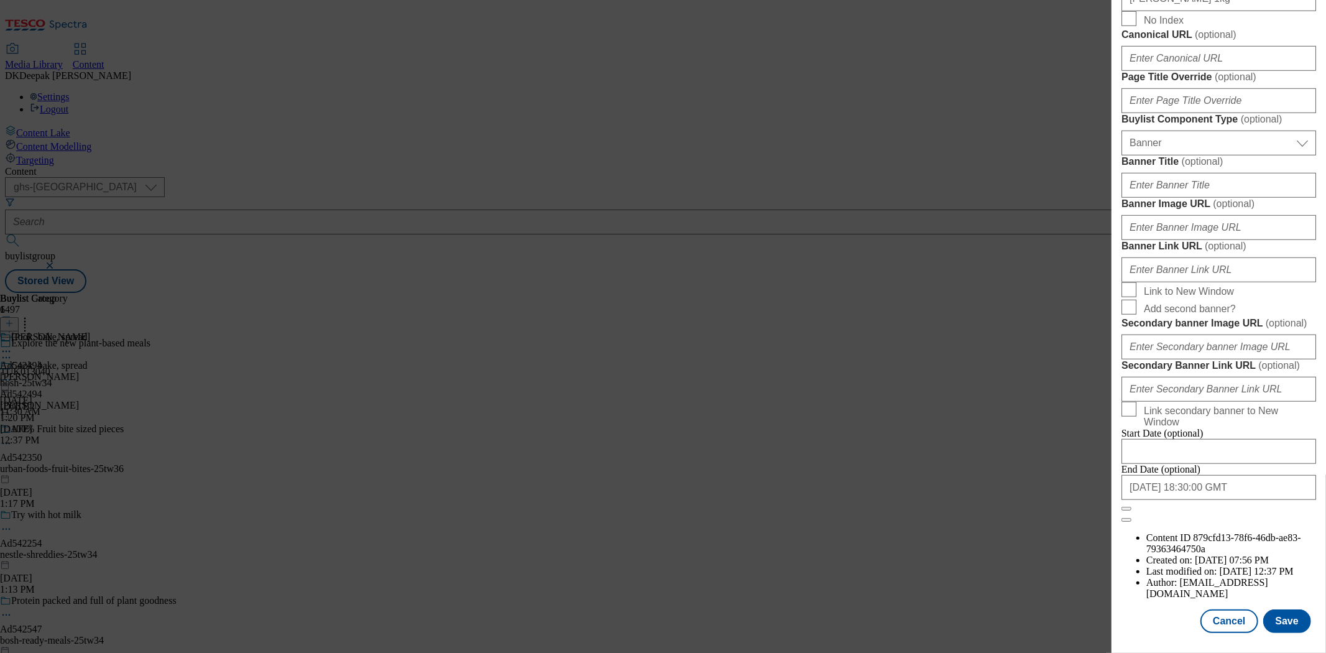
select select "dunnhumby"
select select "Banner"
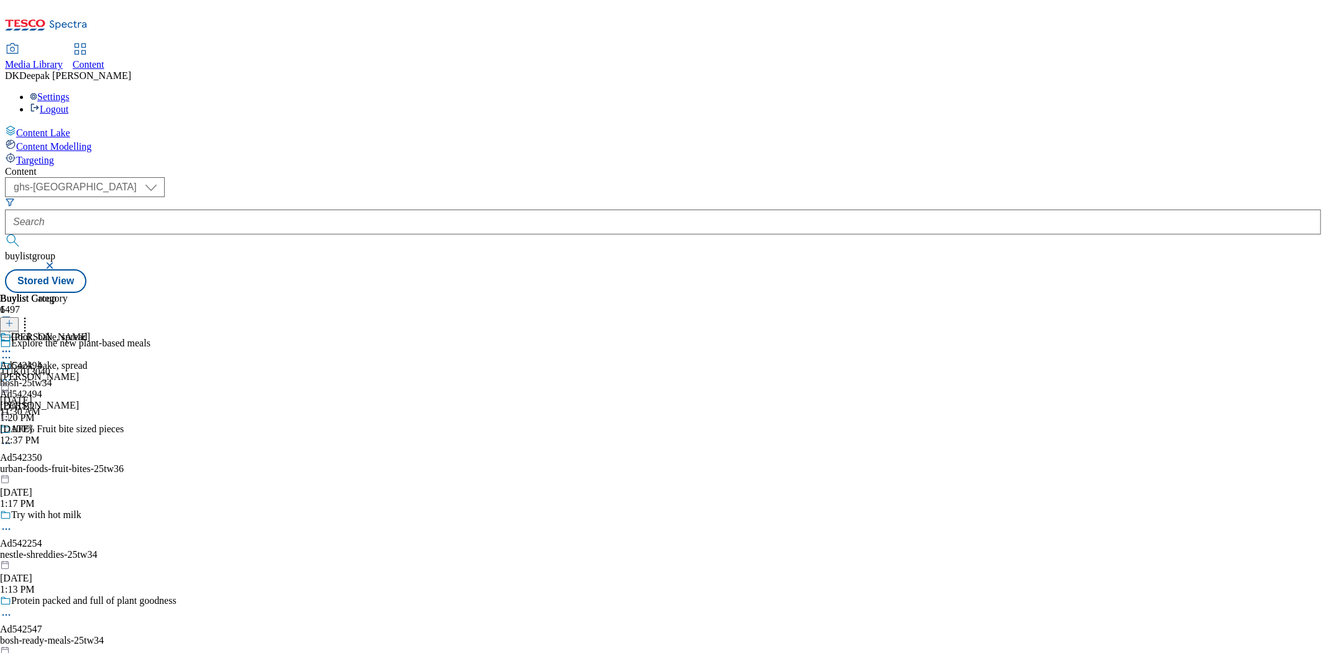
scroll to position [952, 0]
click at [90, 371] on div "arla-flora" at bounding box center [45, 376] width 90 height 11
click at [12, 374] on icon at bounding box center [6, 380] width 12 height 12
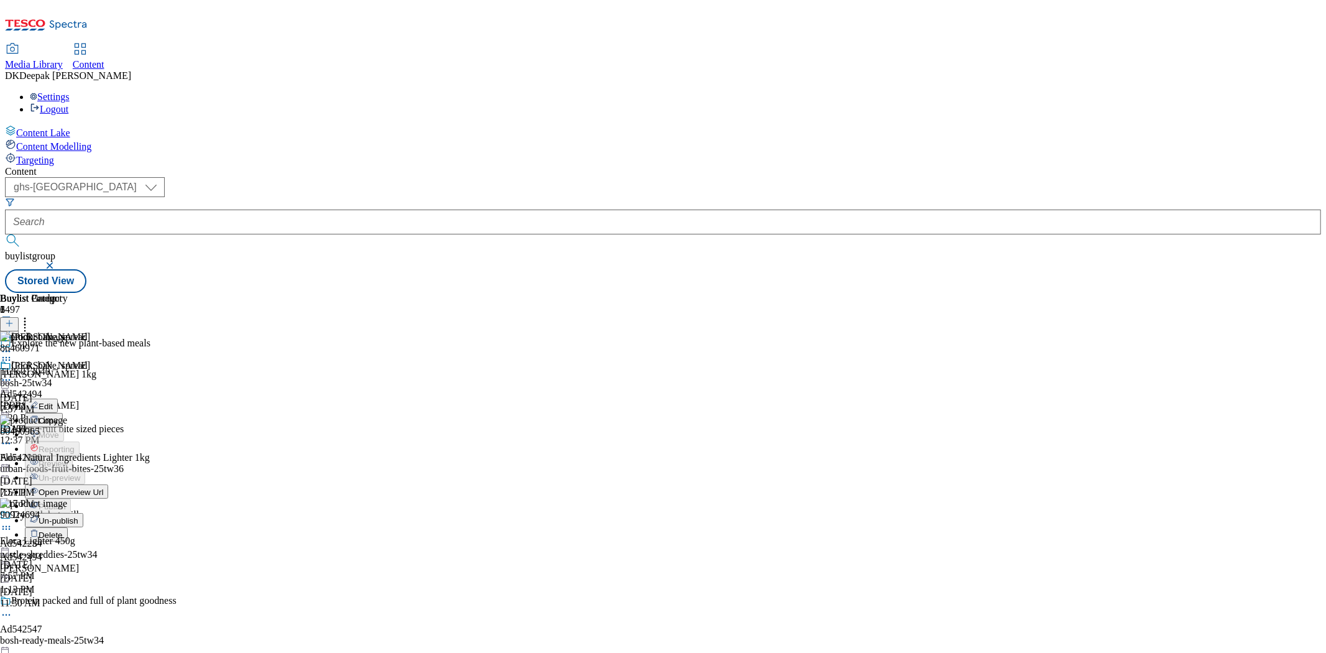
click at [103, 487] on span "Open Preview Url" at bounding box center [71, 491] width 65 height 9
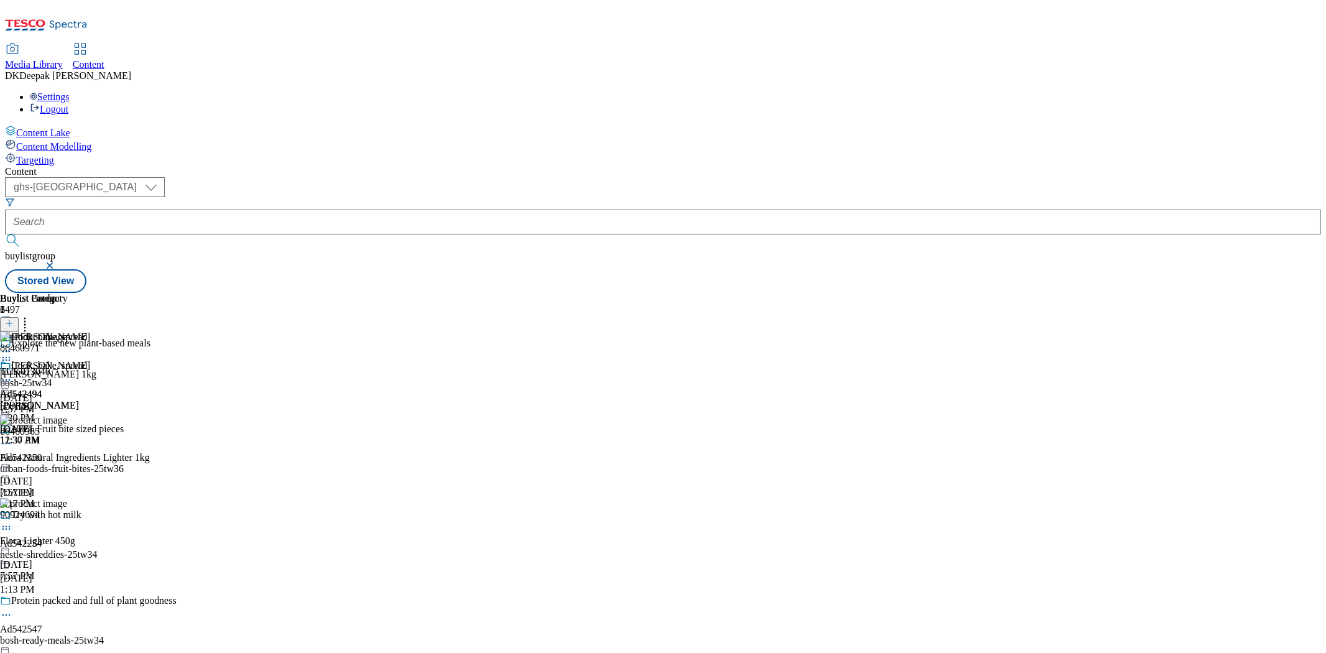
click at [7, 379] on circle at bounding box center [7, 380] width 2 height 2
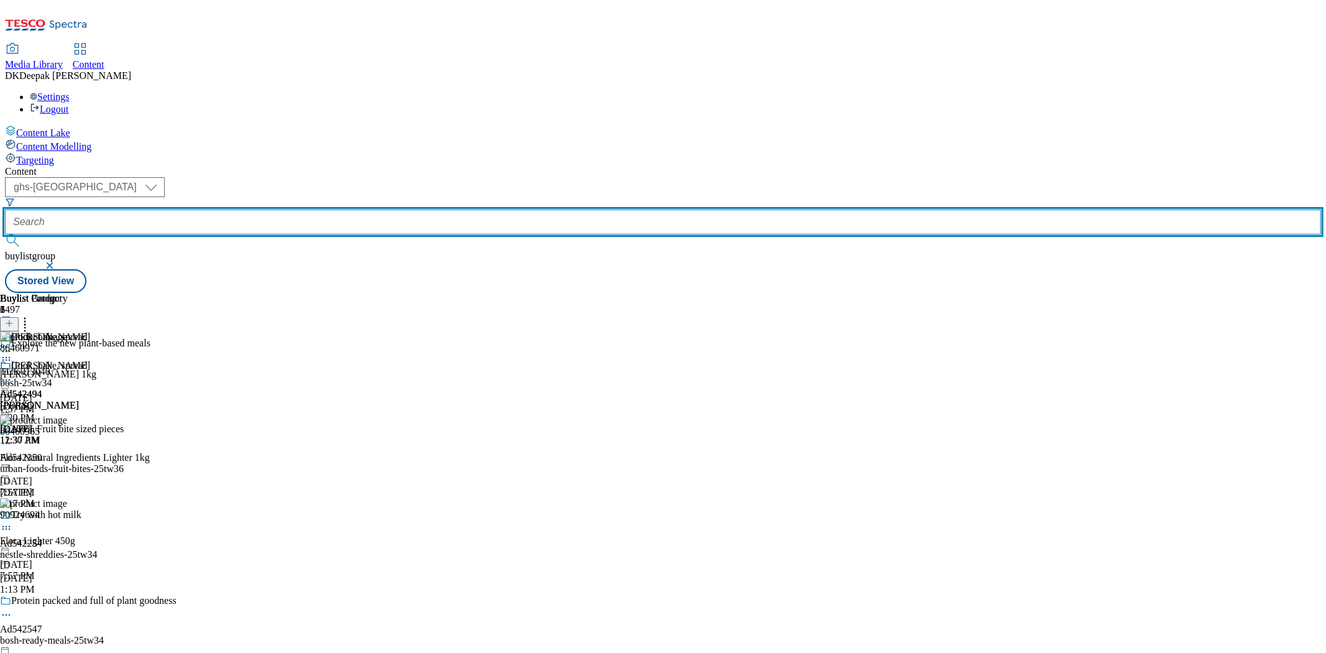
click at [271, 209] on input "text" at bounding box center [663, 221] width 1316 height 25
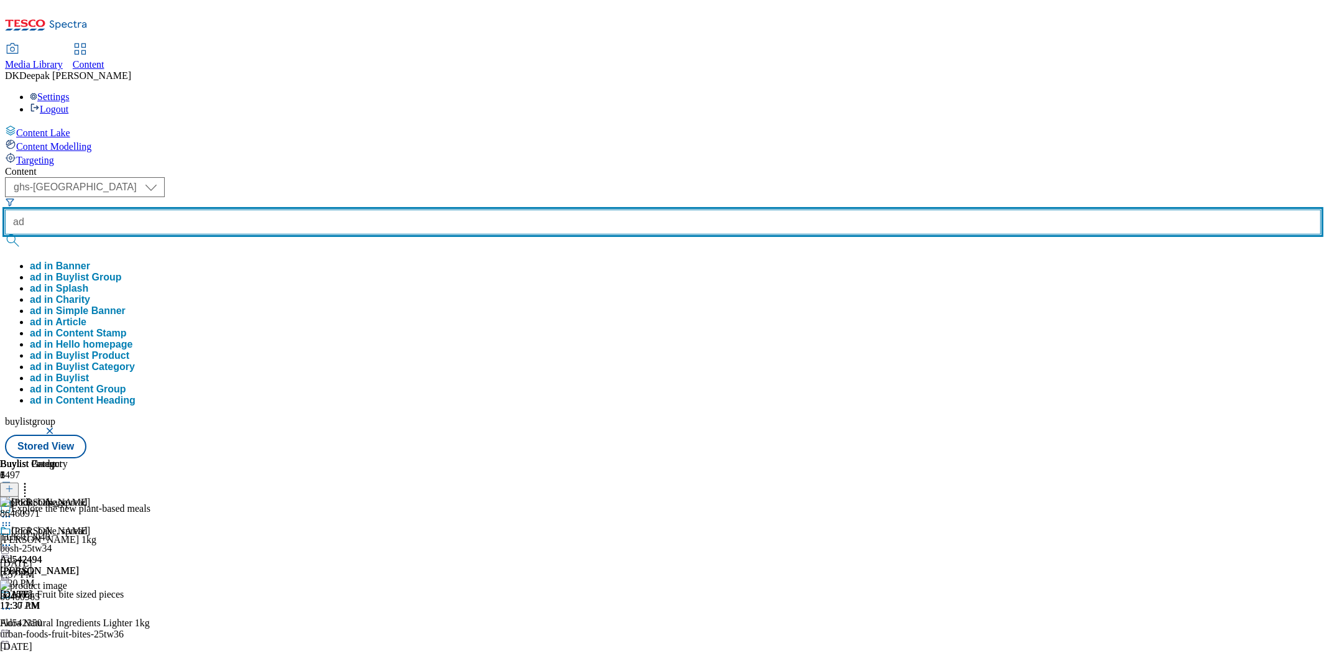
paste input "542503"
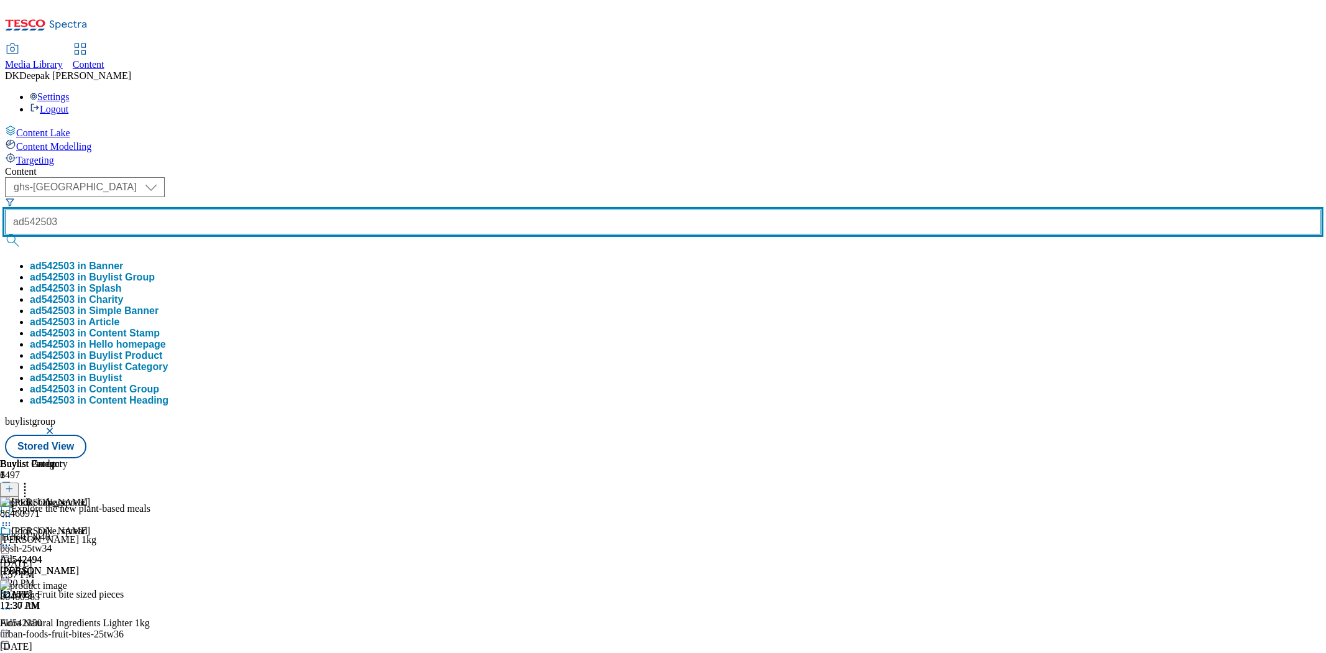
type input "ad542503"
click at [5, 234] on button "submit" at bounding box center [13, 240] width 17 height 12
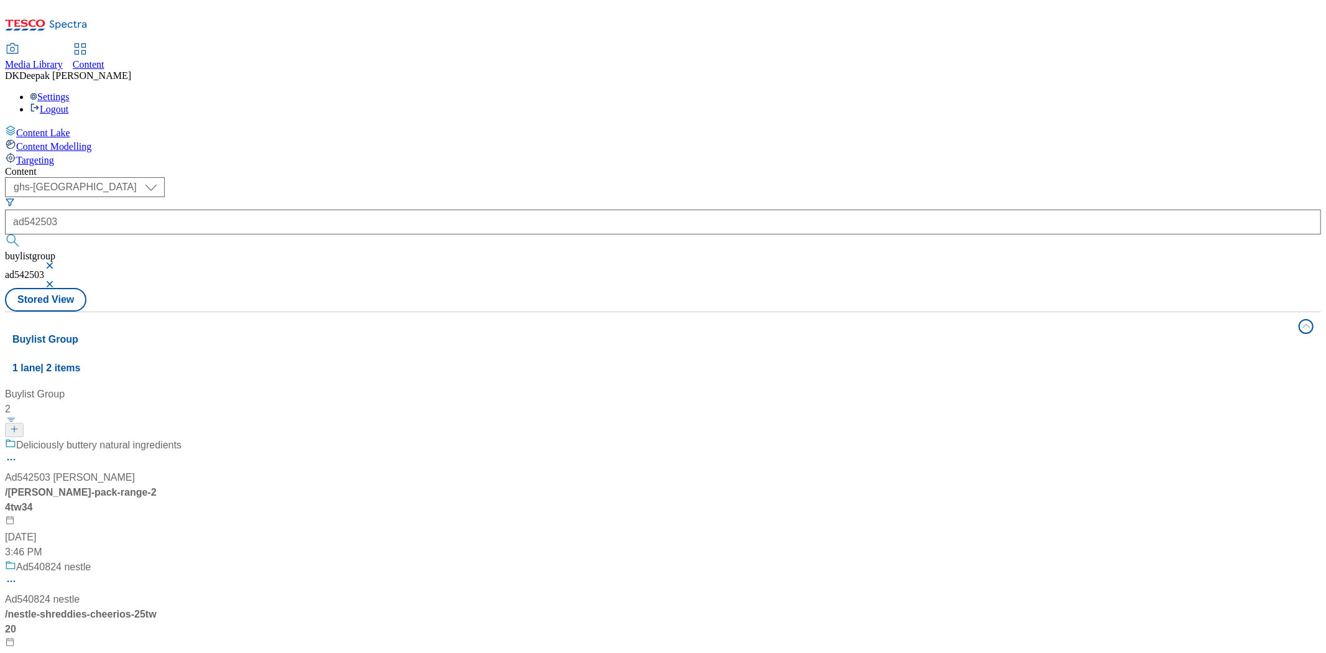
click at [182, 485] on div "/ arla-flora-pack-range-24tw34" at bounding box center [93, 500] width 177 height 30
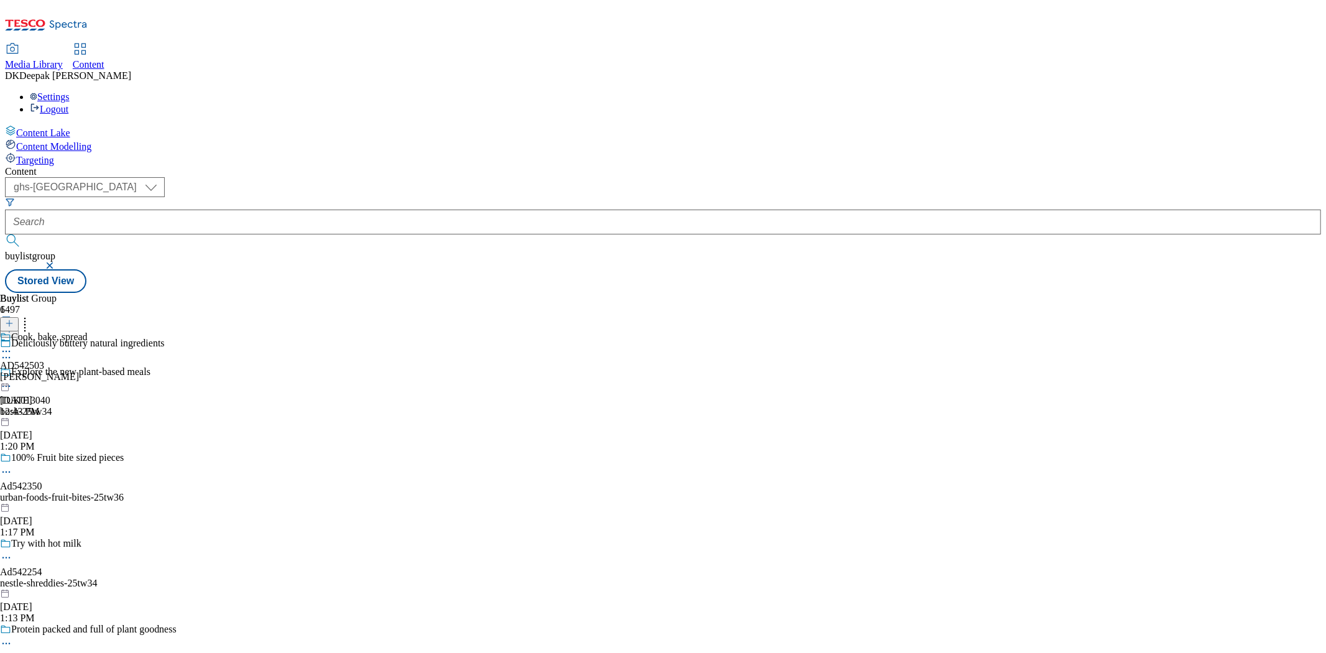
click at [189, 338] on div "Deliciously buttery natural ingredients" at bounding box center [94, 352] width 189 height 29
click at [7, 357] on circle at bounding box center [7, 358] width 2 height 2
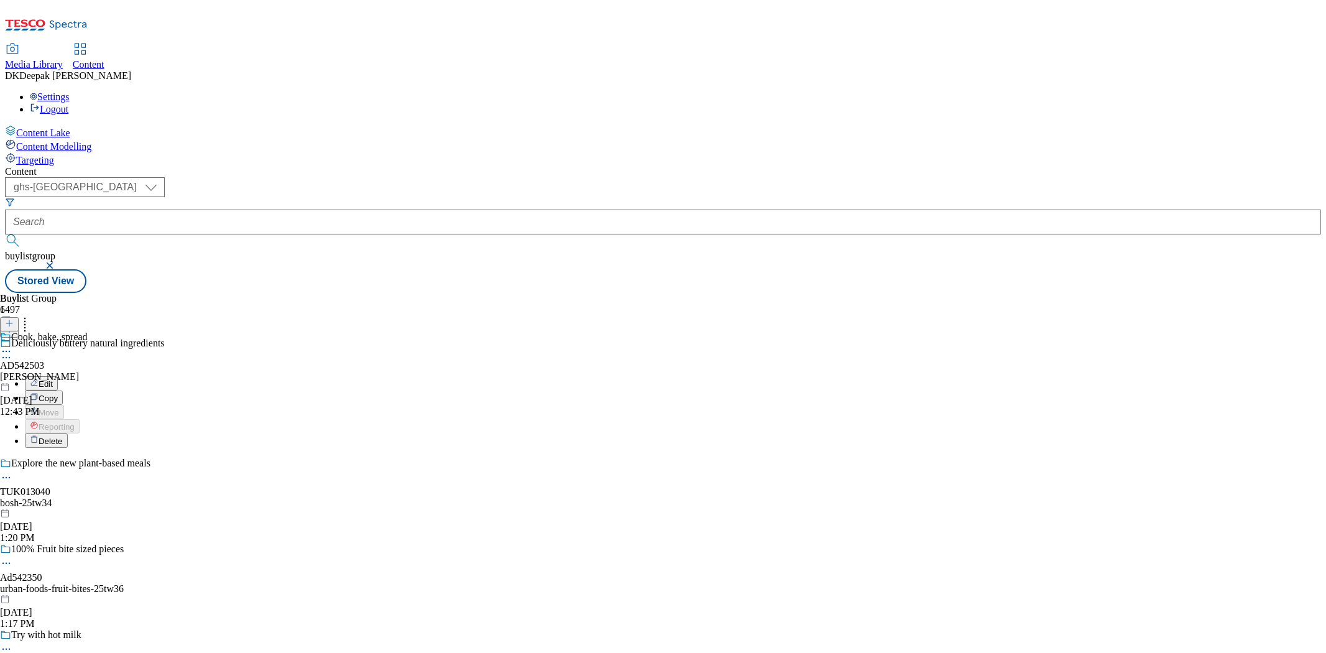
click at [58, 376] on button "Edit" at bounding box center [41, 383] width 33 height 14
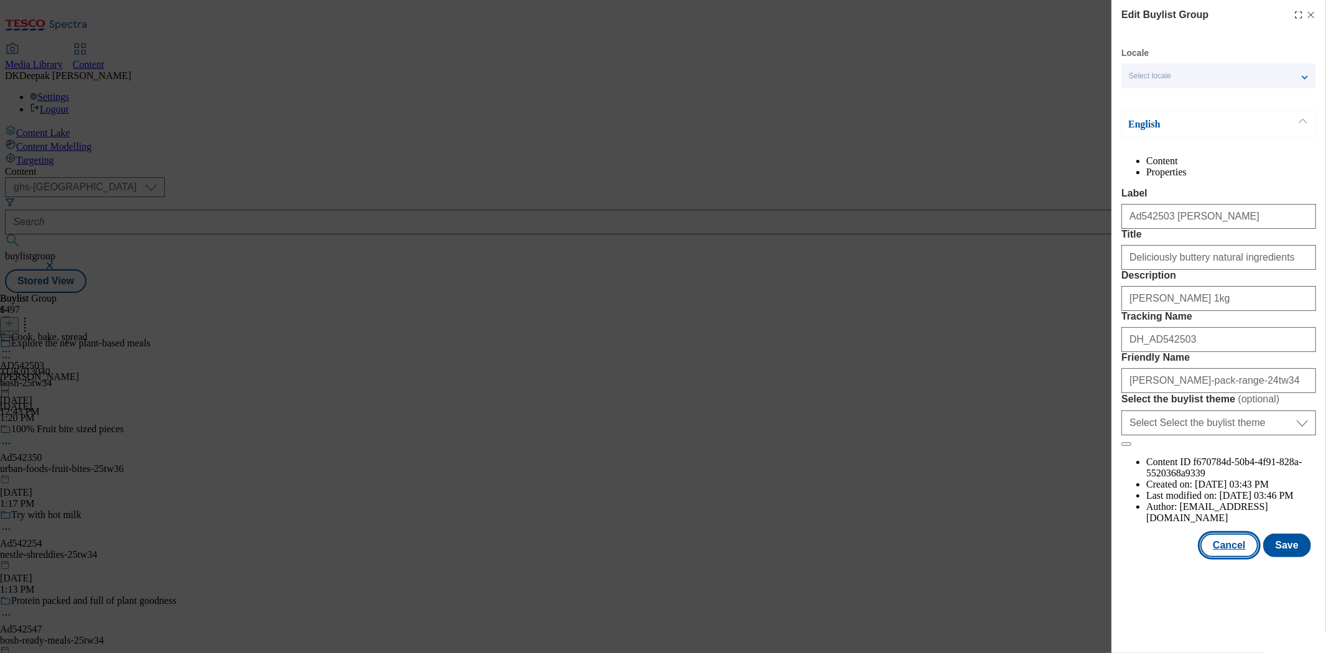
click at [1236, 557] on button "Cancel" at bounding box center [1228, 545] width 57 height 24
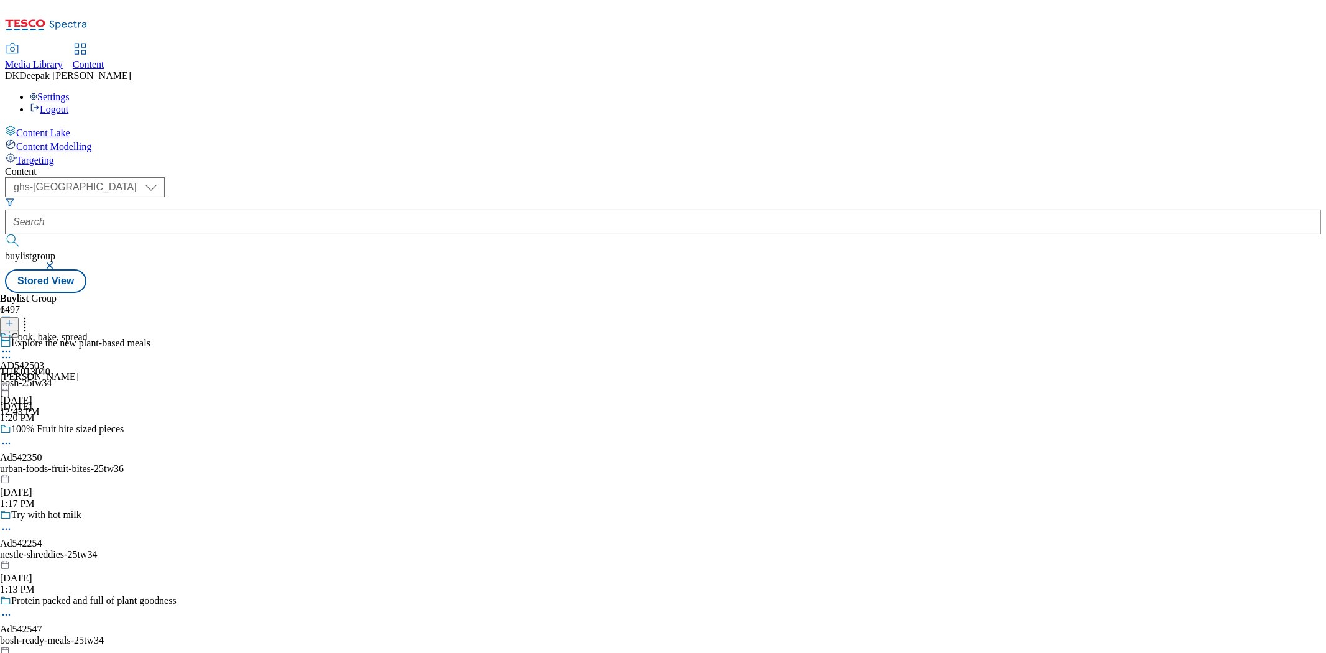
click at [12, 345] on icon at bounding box center [6, 351] width 12 height 12
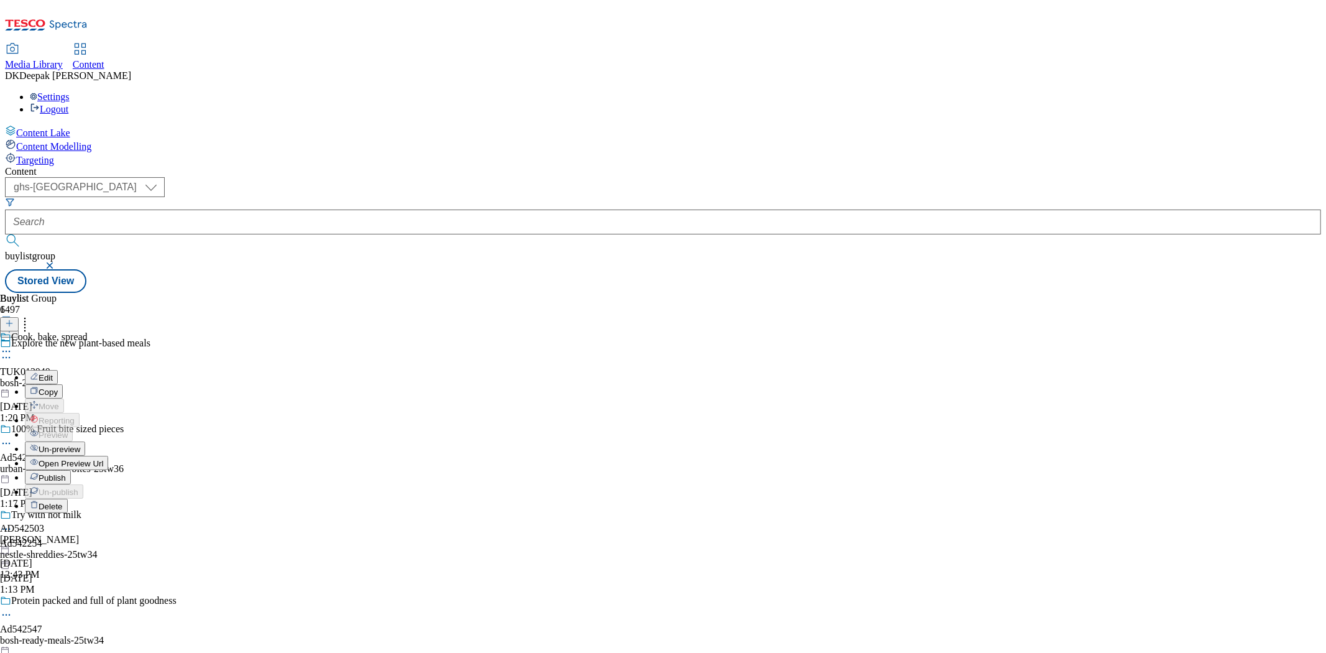
click at [108, 370] on li "Edit" at bounding box center [66, 377] width 83 height 14
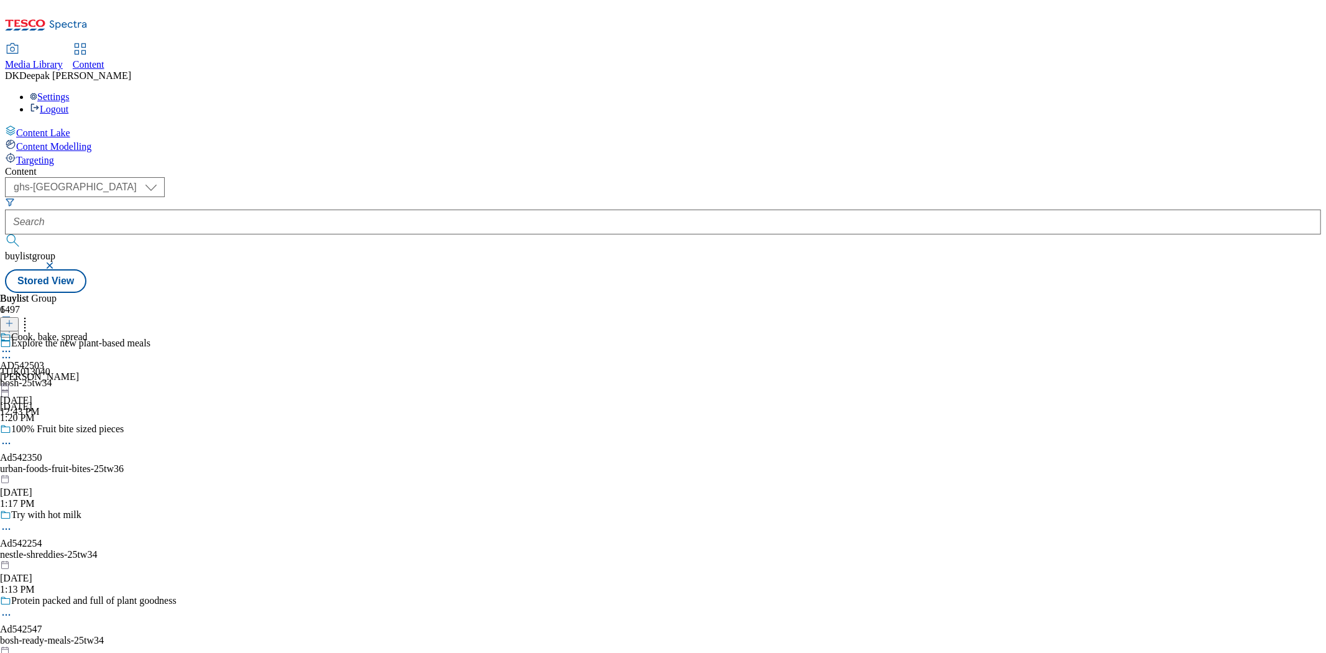
click at [12, 345] on icon at bounding box center [6, 351] width 12 height 12
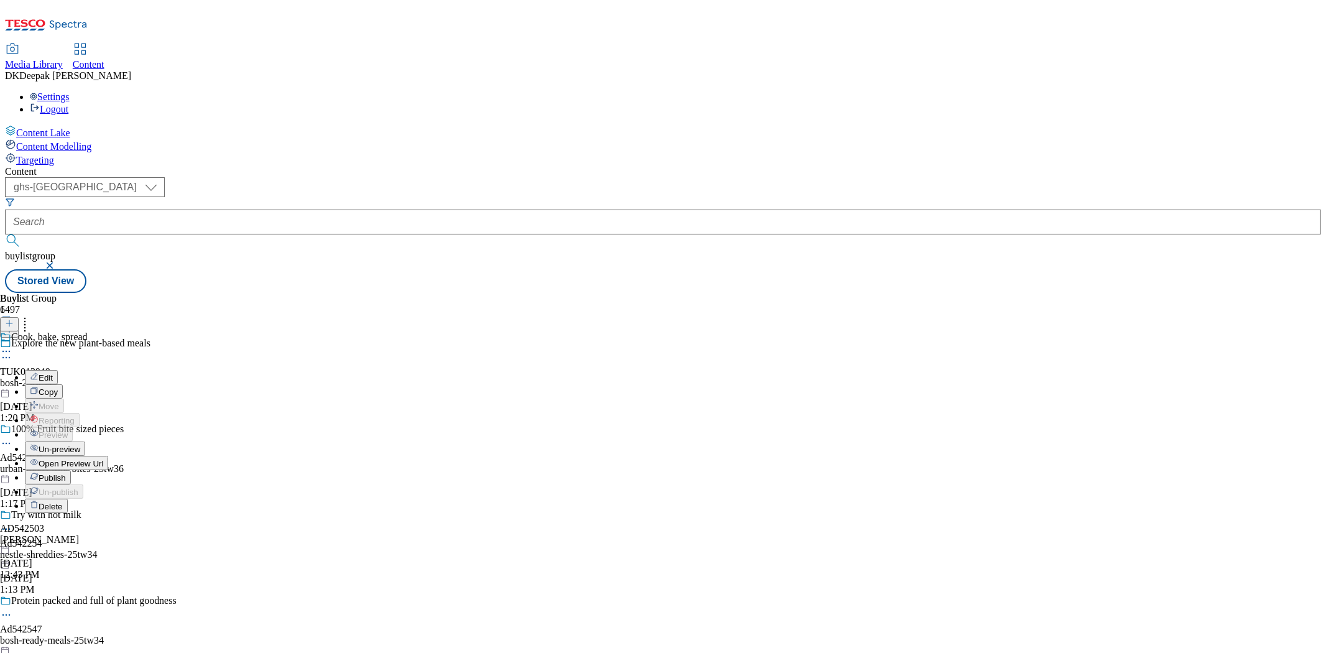
click at [58, 370] on button "Edit" at bounding box center [41, 377] width 33 height 14
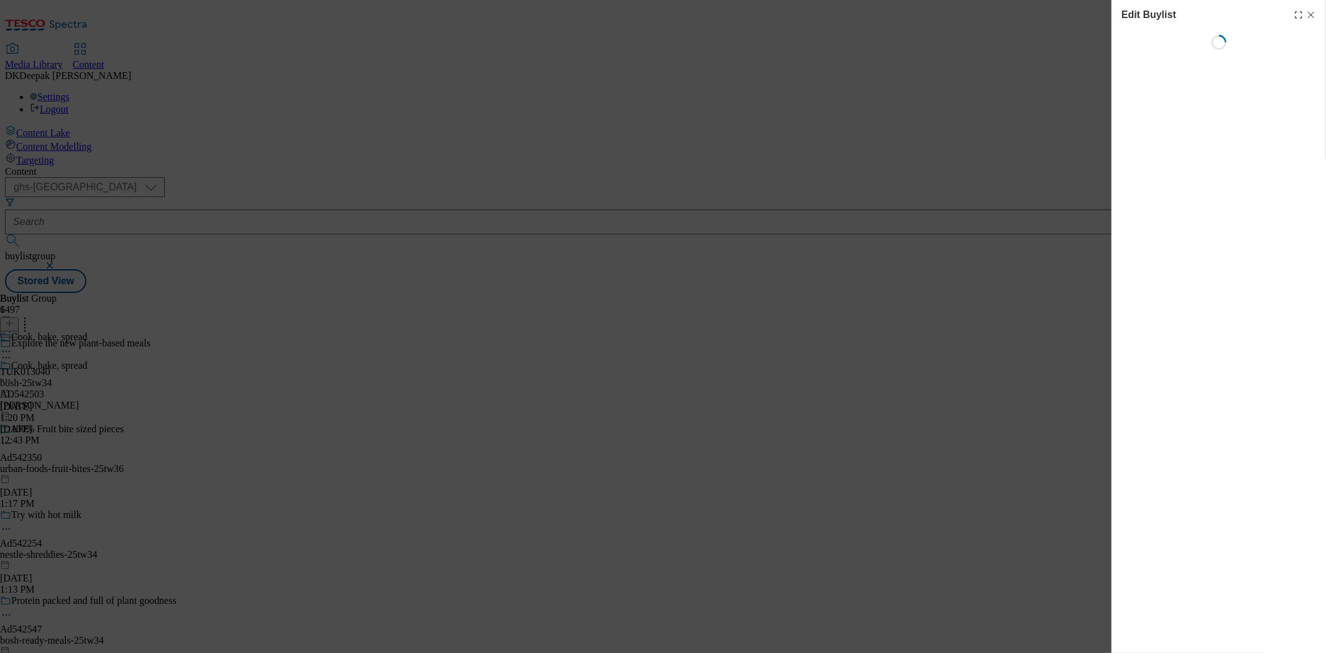
select select "tactical"
select select "supplier funded short term 1-3 weeks"
select select "dunnhumby"
select select "Banner"
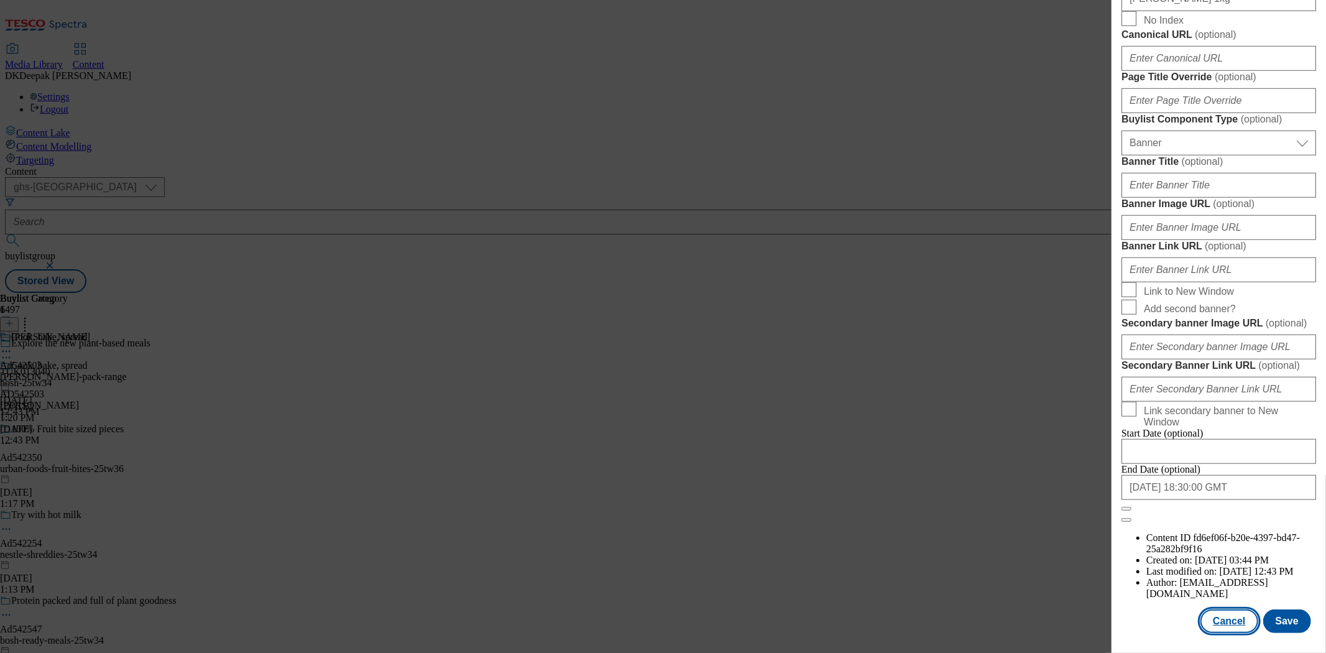
click at [1236, 609] on button "Cancel" at bounding box center [1228, 621] width 57 height 24
select select "tactical"
select select "supplier funded short term 1-3 weeks"
select select "dunnhumby"
select select "Banner"
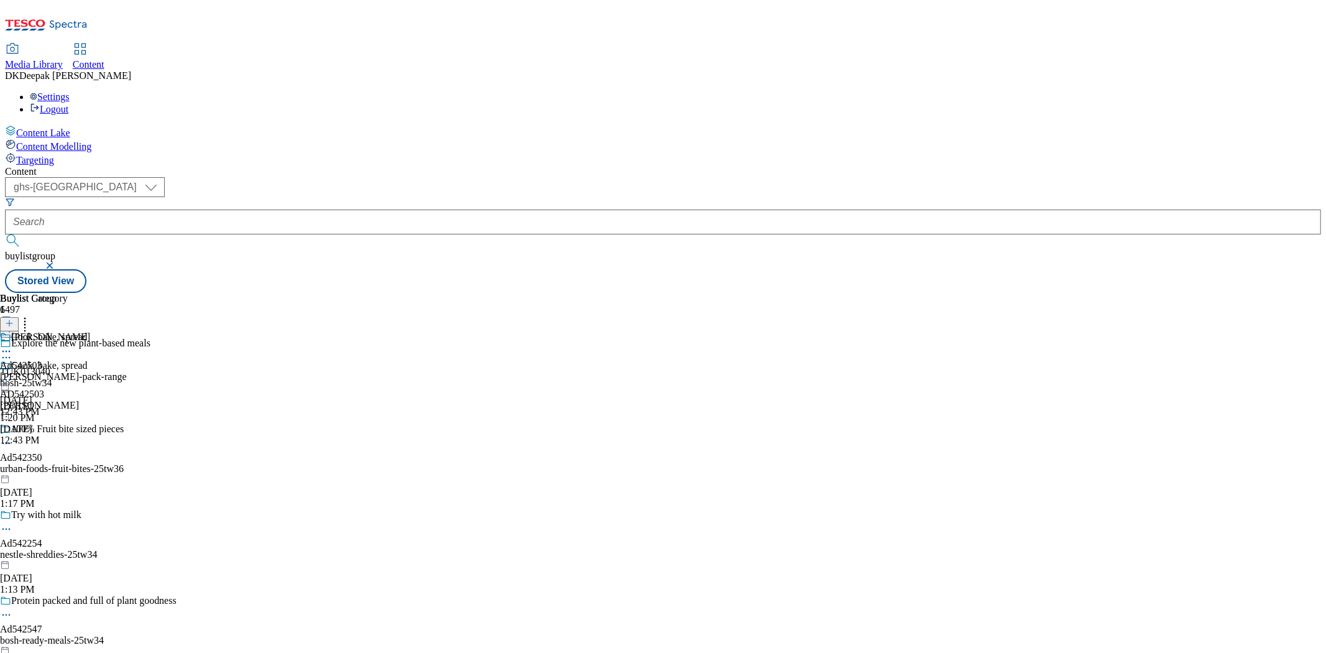
scroll to position [952, 0]
click at [127, 371] on div "arla-flora-pack-range" at bounding box center [63, 376] width 127 height 11
click at [12, 374] on icon at bounding box center [6, 380] width 12 height 12
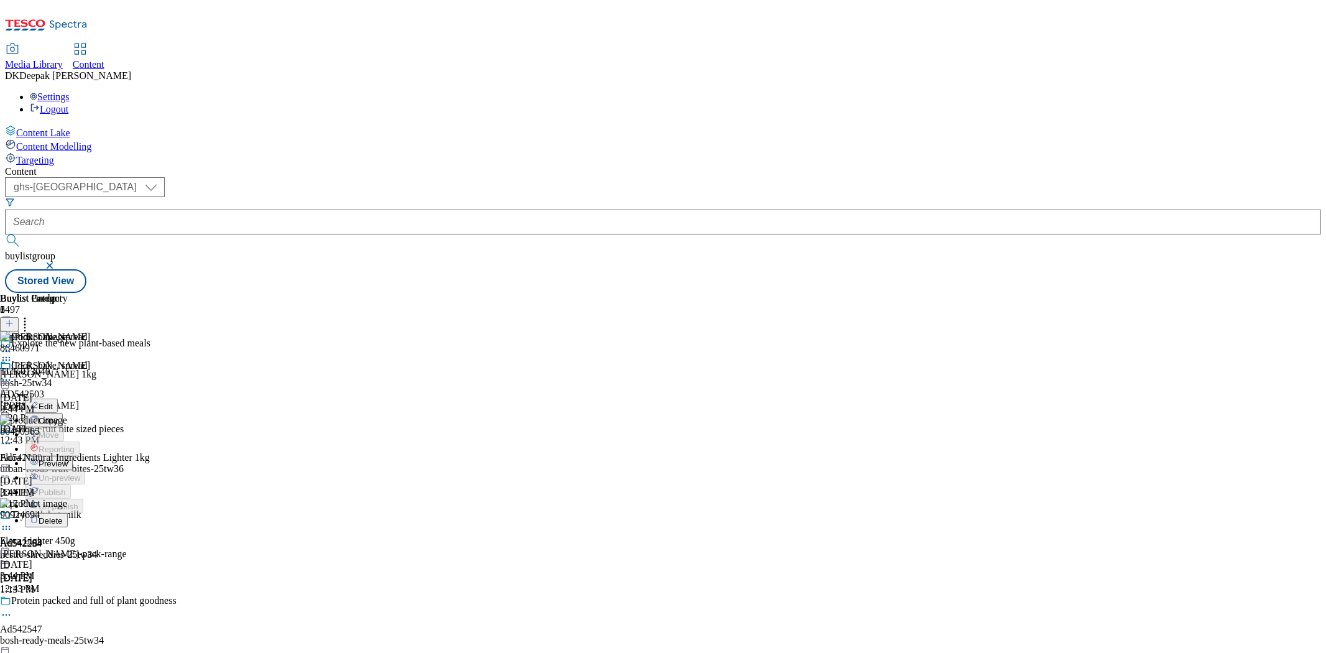
click at [68, 459] on span "Preview" at bounding box center [53, 463] width 29 height 9
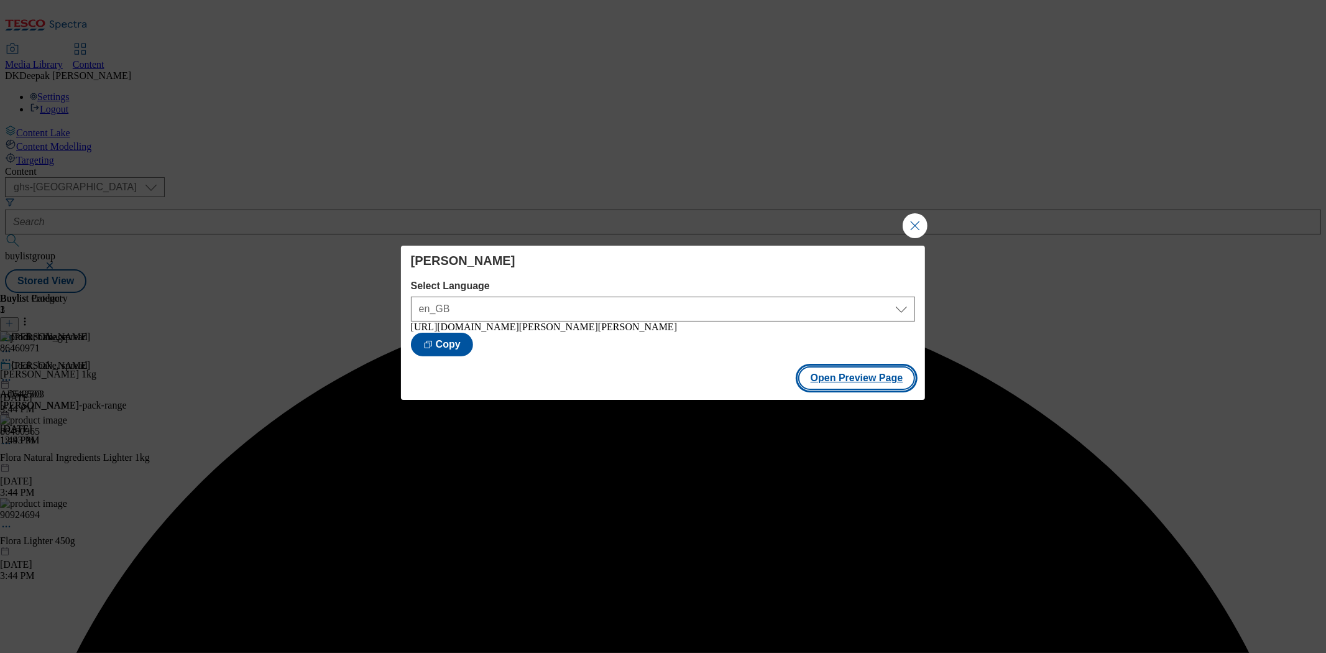
click at [838, 384] on button "Open Preview Page" at bounding box center [856, 378] width 117 height 24
click at [920, 224] on button "Close Modal" at bounding box center [915, 225] width 25 height 25
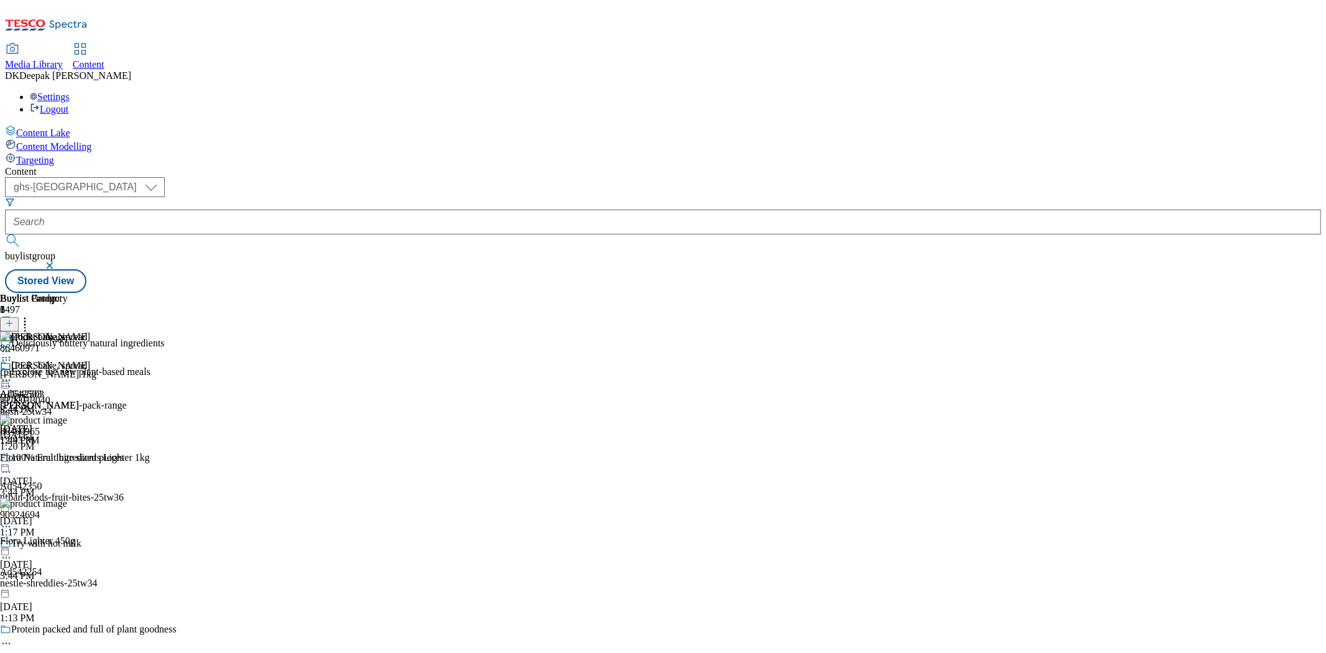
click at [12, 374] on icon at bounding box center [6, 380] width 12 height 12
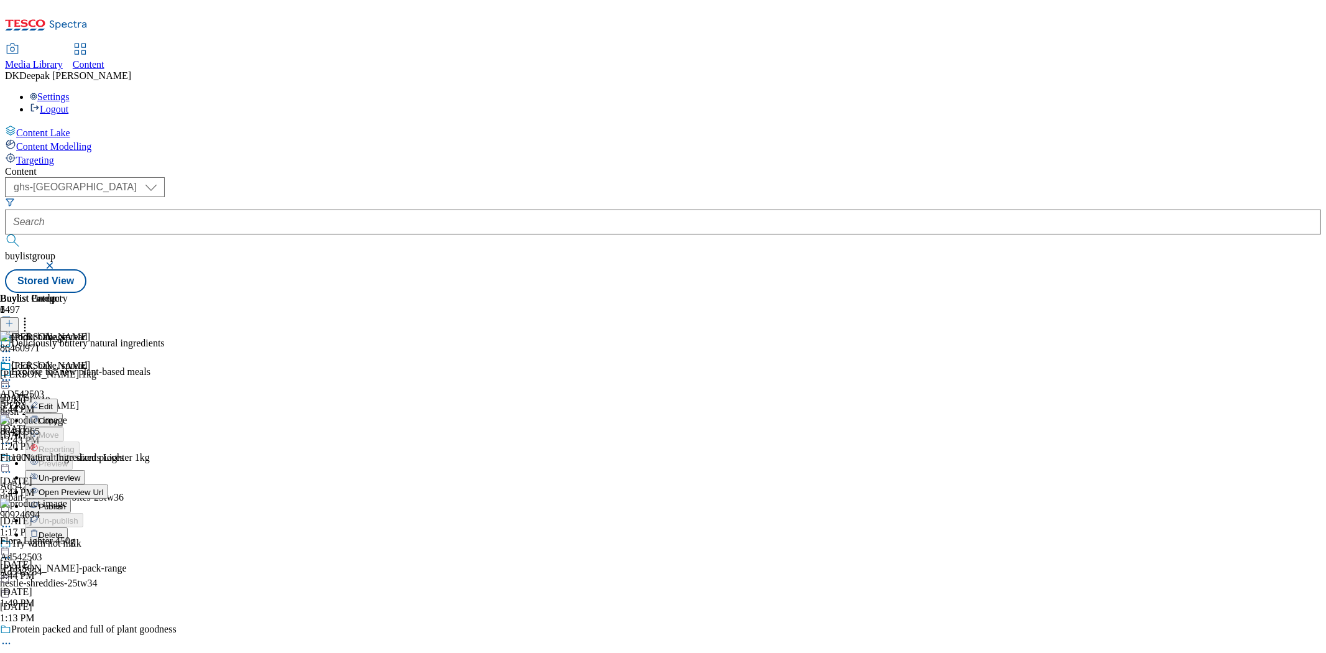
click at [66, 502] on span "Publish" at bounding box center [52, 506] width 27 height 9
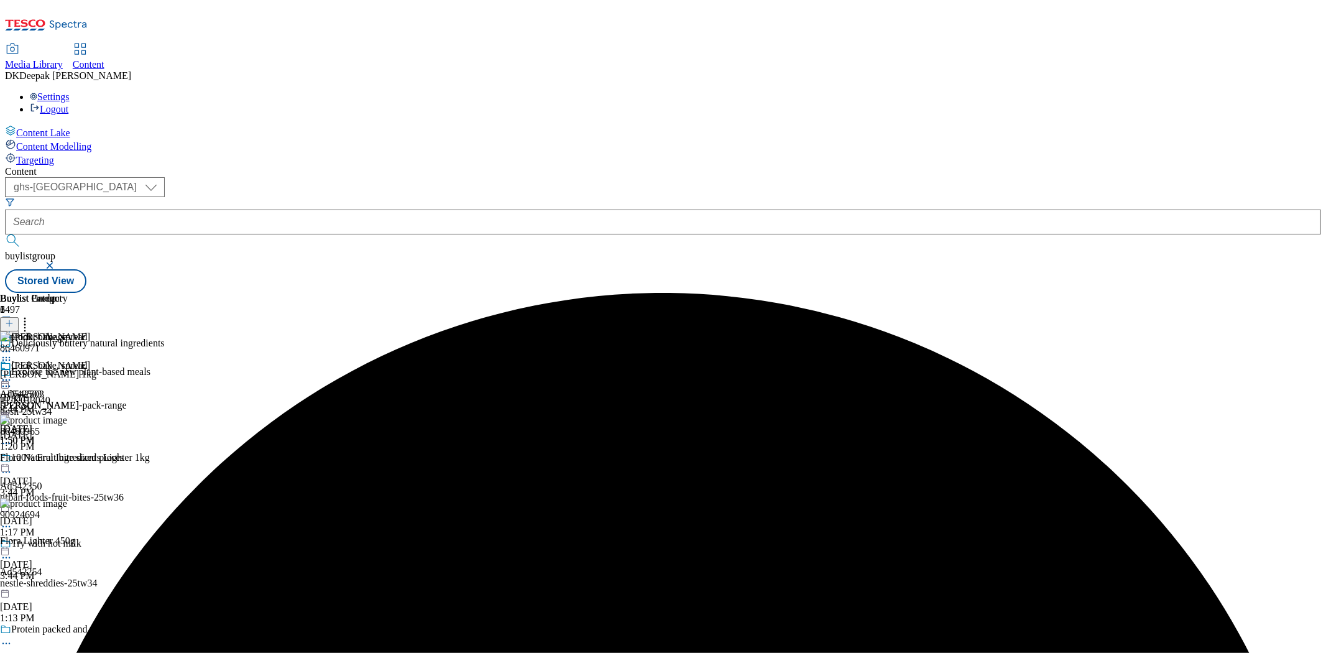
click at [12, 374] on icon at bounding box center [6, 380] width 12 height 12
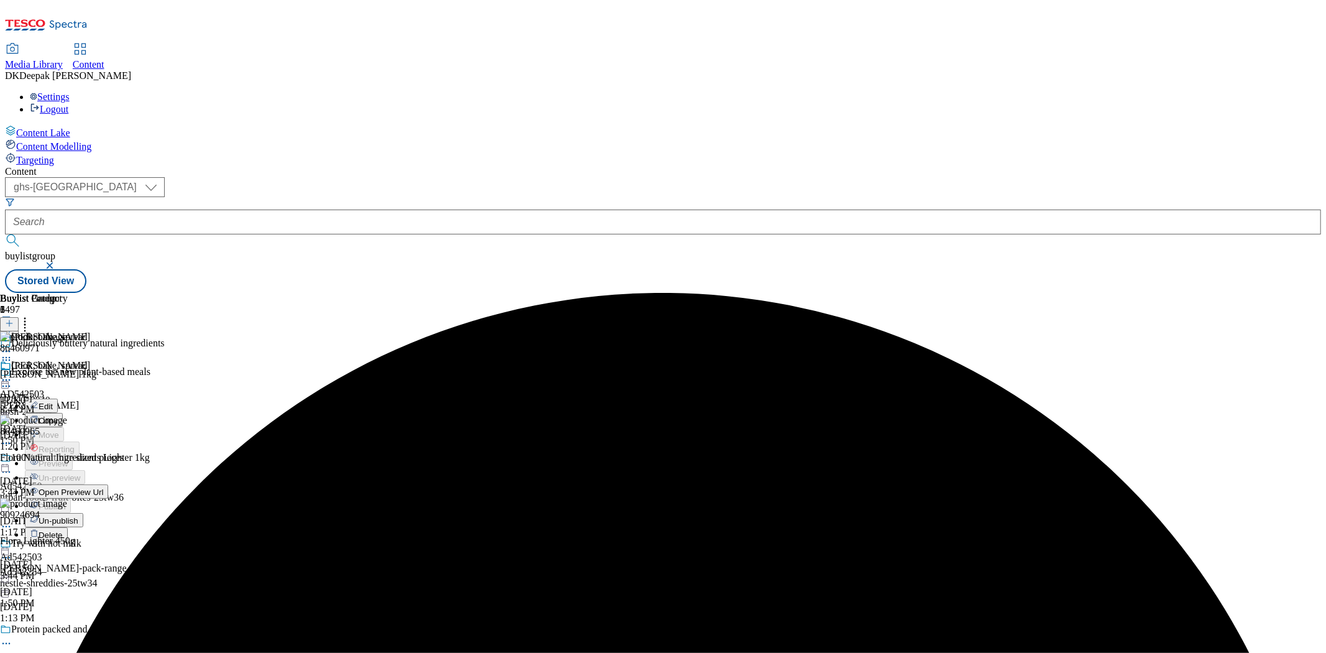
click at [103, 487] on span "Open Preview Url" at bounding box center [71, 491] width 65 height 9
